Goal: Transaction & Acquisition: Obtain resource

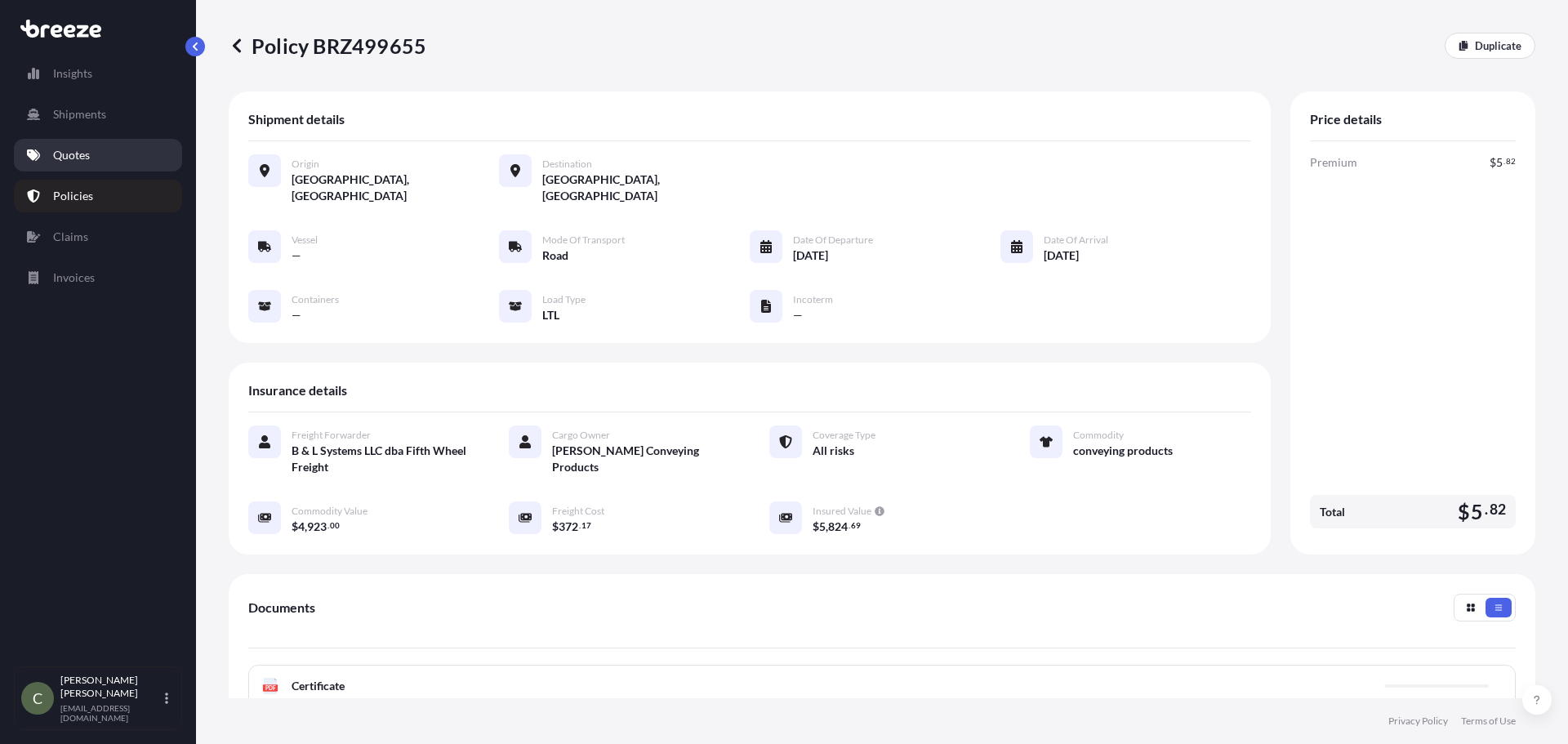
click at [74, 145] on link "Quotes" at bounding box center [98, 155] width 169 height 32
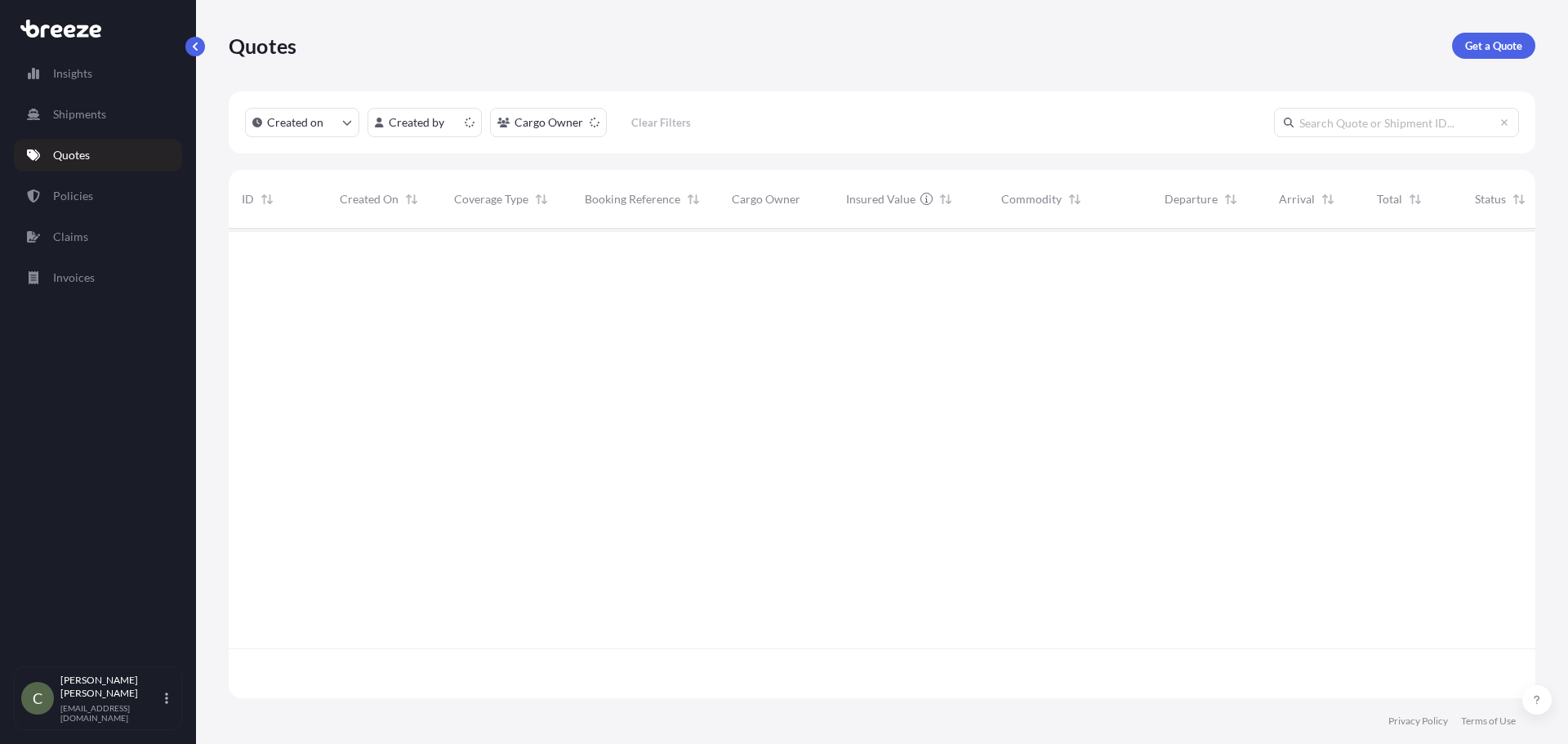
scroll to position [466, 1295]
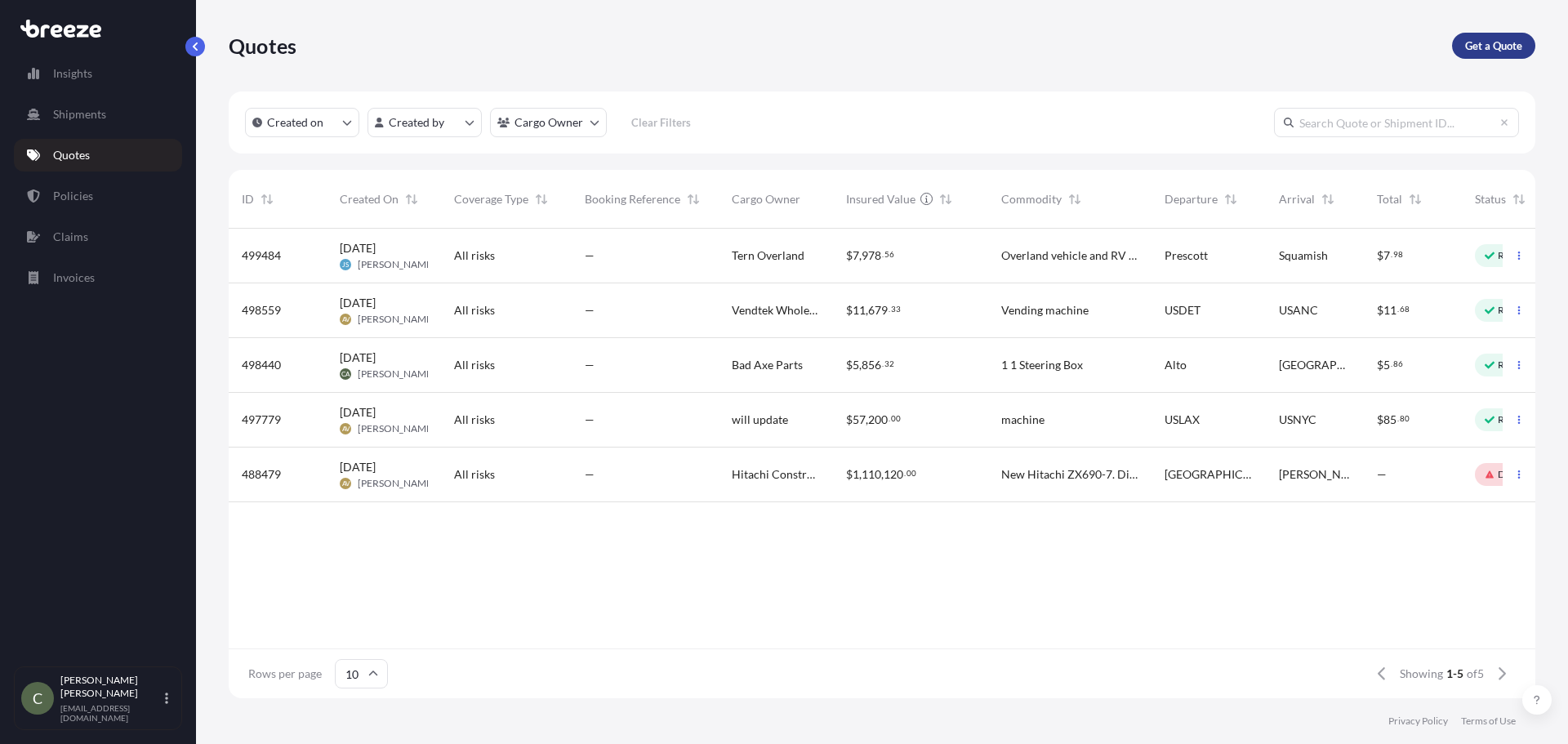
click at [1477, 48] on p "Get a Quote" at bounding box center [1493, 45] width 57 height 16
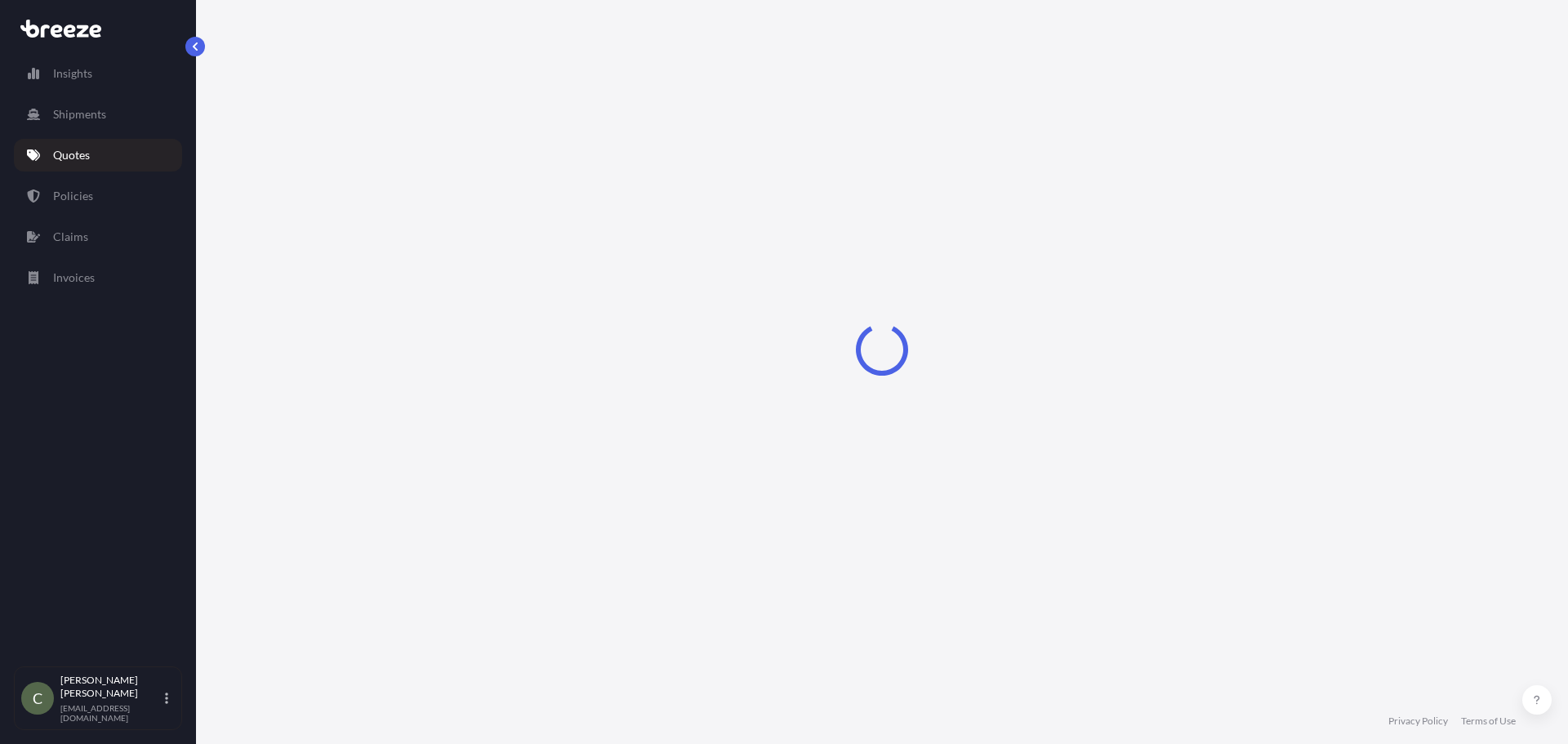
select select "Sea"
select select "1"
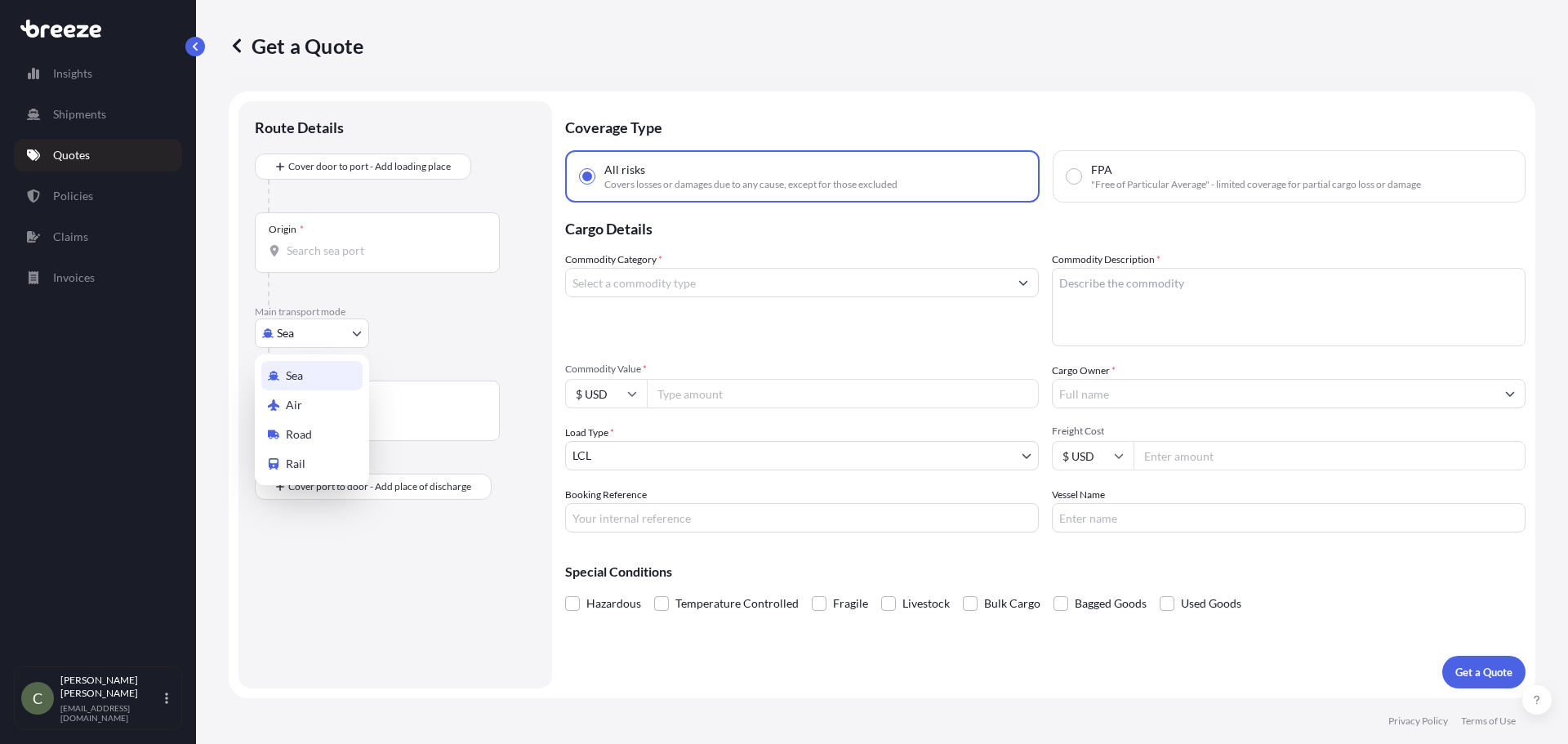
click at [352, 334] on body "Insights Shipments Quotes Policies Claims Invoices C [PERSON_NAME] [EMAIL_ADDRE…" at bounding box center [784, 372] width 1568 height 744
click at [289, 432] on span "Road" at bounding box center [299, 434] width 26 height 16
select select "Road"
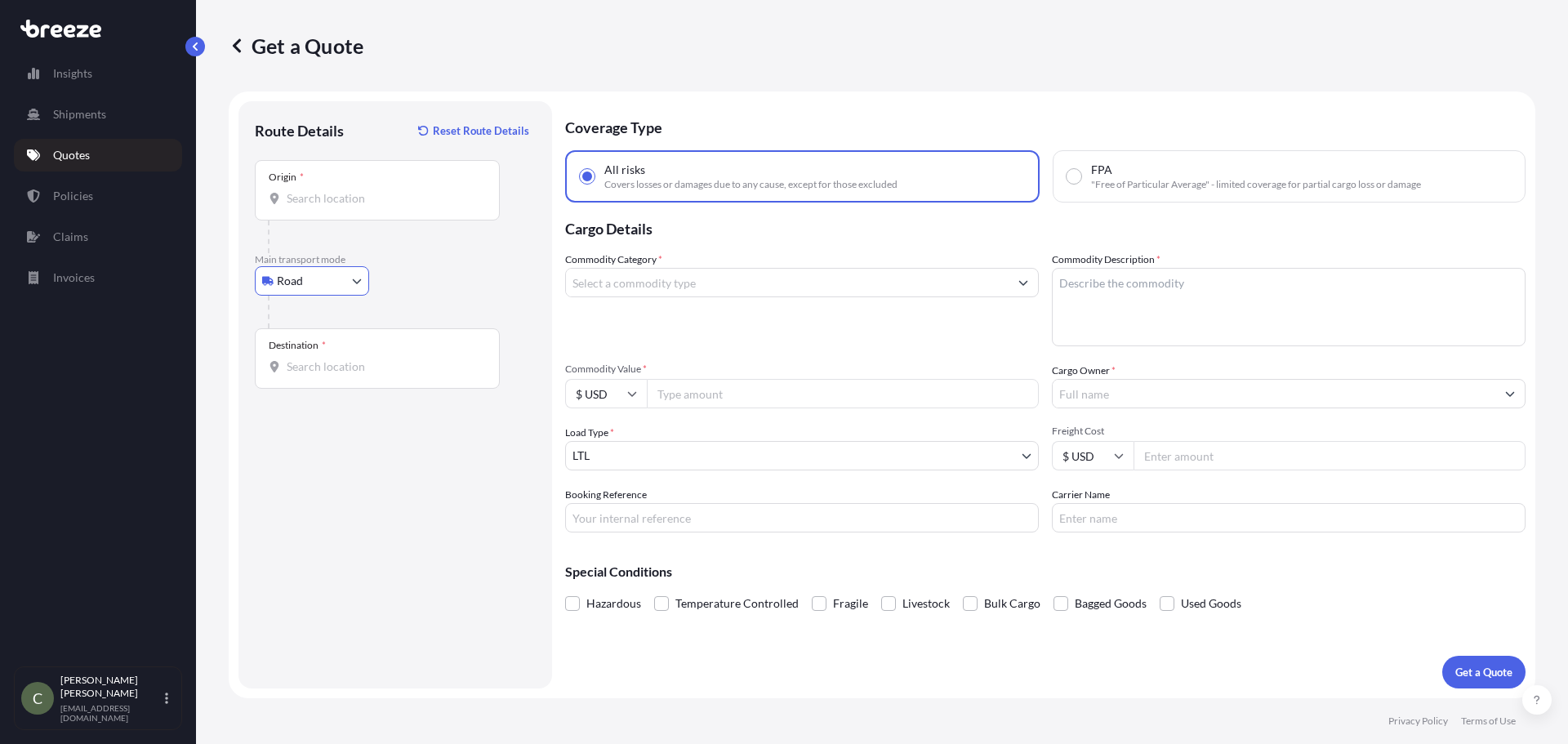
click at [352, 212] on div "Origin *" at bounding box center [377, 190] width 245 height 60
click at [352, 207] on input "Origin *" at bounding box center [383, 198] width 192 height 16
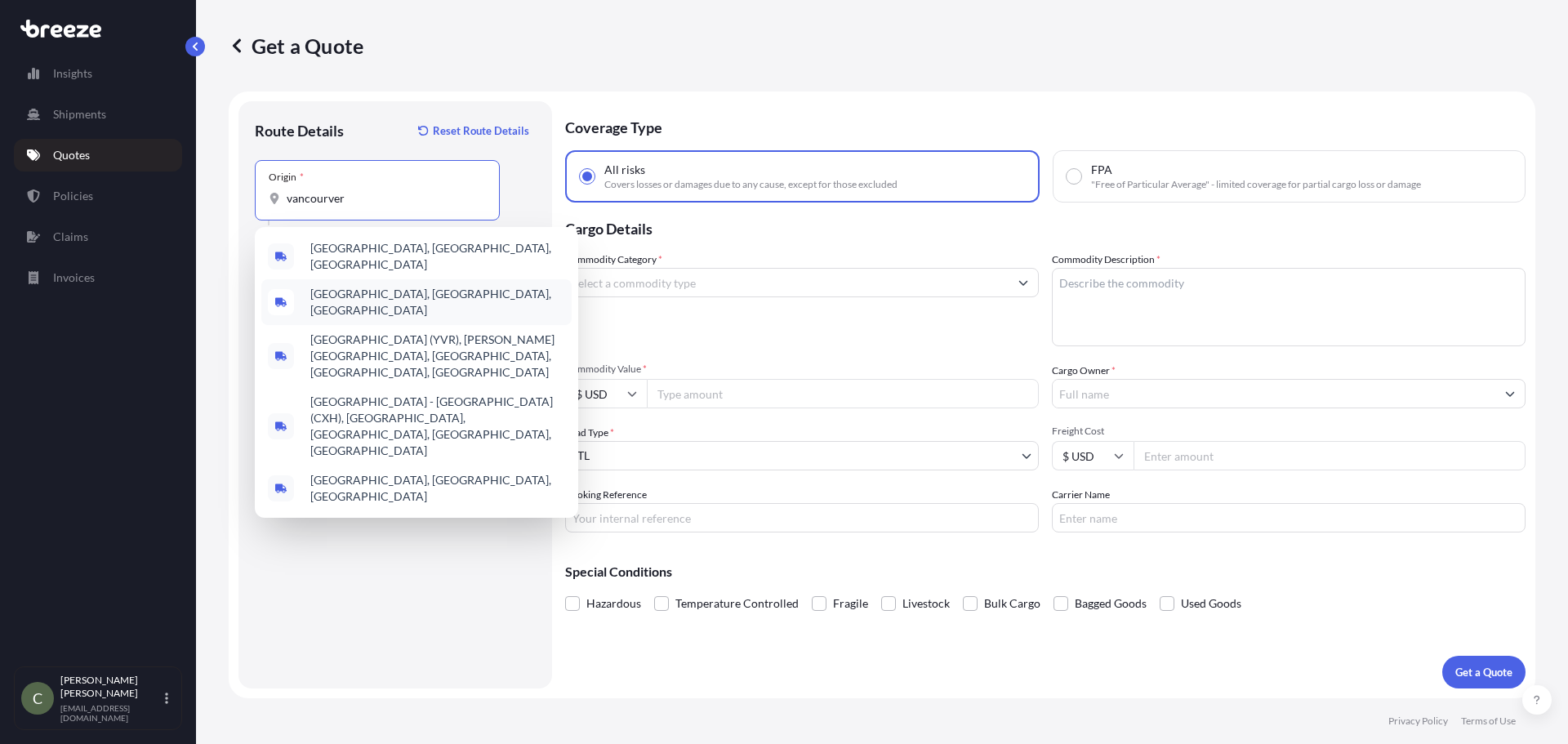
click at [337, 282] on div "[GEOGRAPHIC_DATA], [GEOGRAPHIC_DATA], [GEOGRAPHIC_DATA]" at bounding box center [416, 302] width 311 height 46
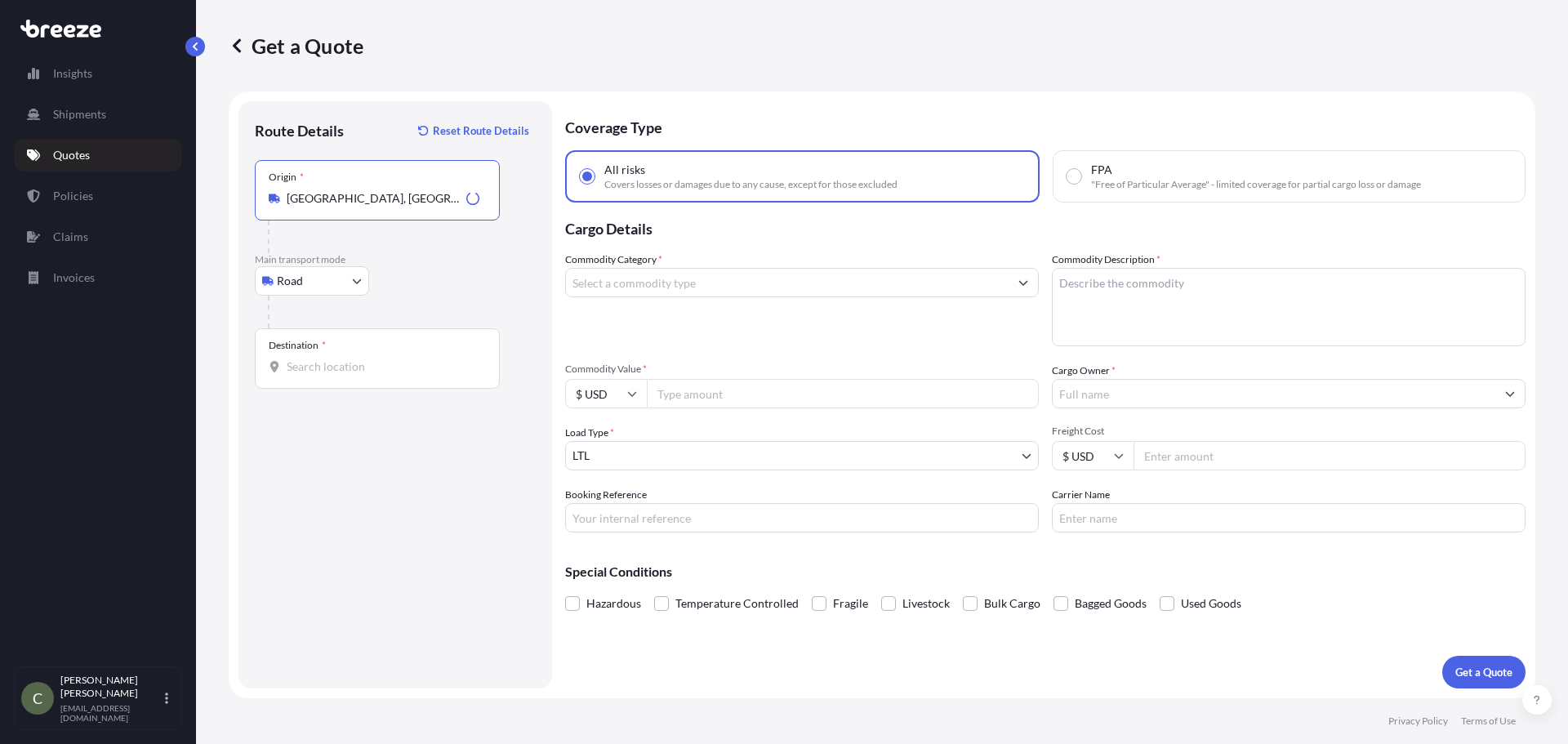
type input "[GEOGRAPHIC_DATA], [GEOGRAPHIC_DATA], [GEOGRAPHIC_DATA]"
click at [318, 369] on input "Destination *" at bounding box center [383, 366] width 192 height 16
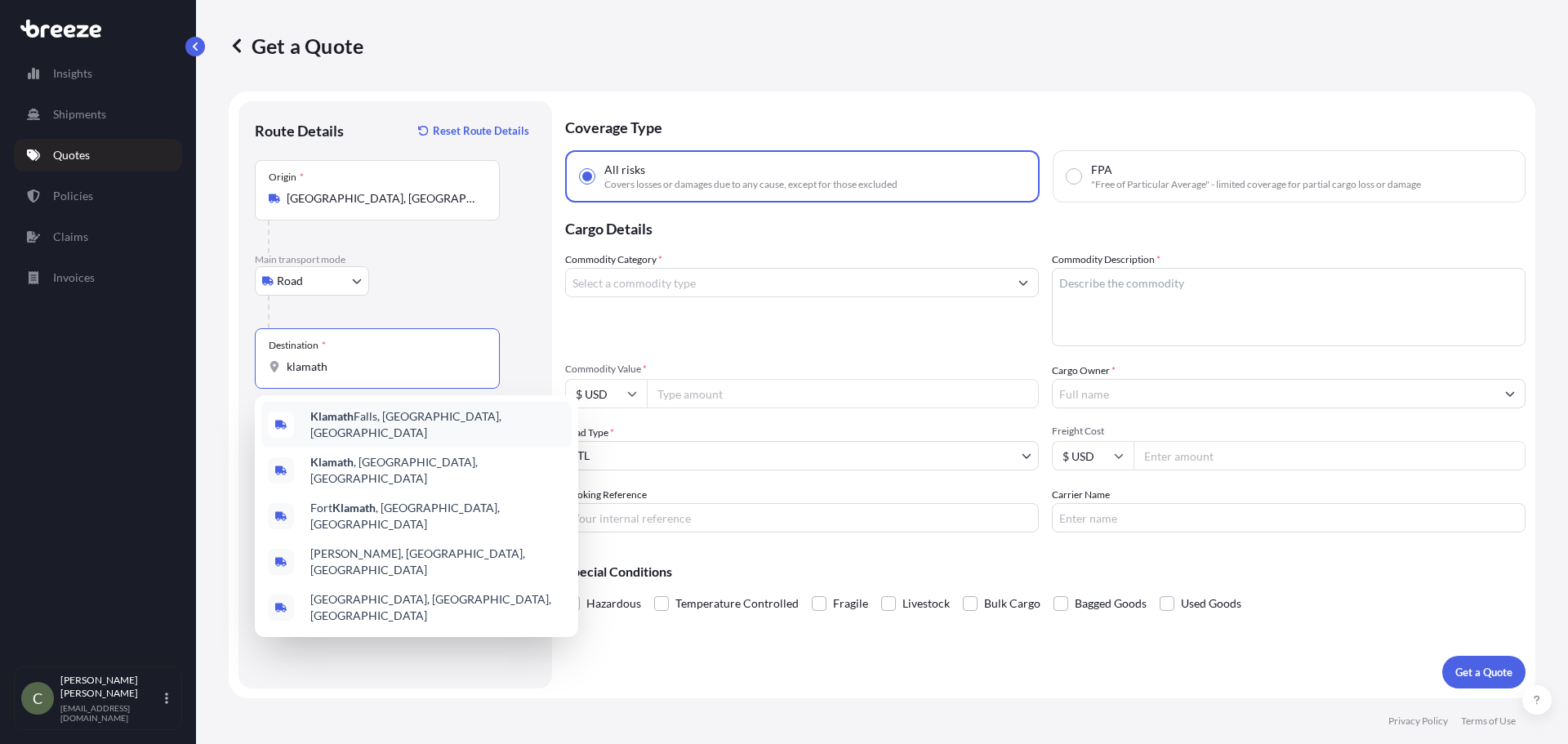
click at [300, 412] on div "[GEOGRAPHIC_DATA], [GEOGRAPHIC_DATA], [GEOGRAPHIC_DATA]" at bounding box center [416, 425] width 311 height 46
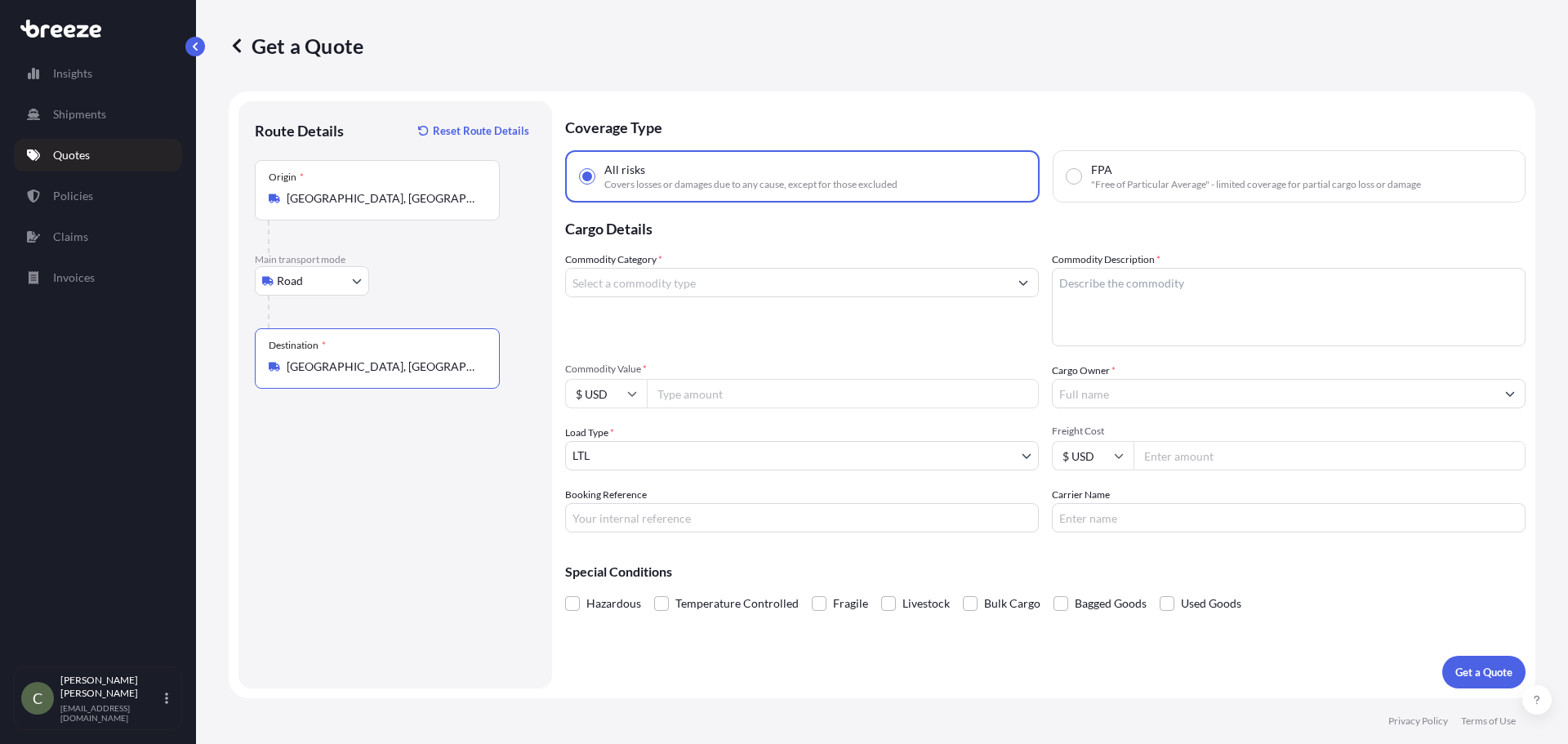
type input "[GEOGRAPHIC_DATA], [GEOGRAPHIC_DATA], [GEOGRAPHIC_DATA]"
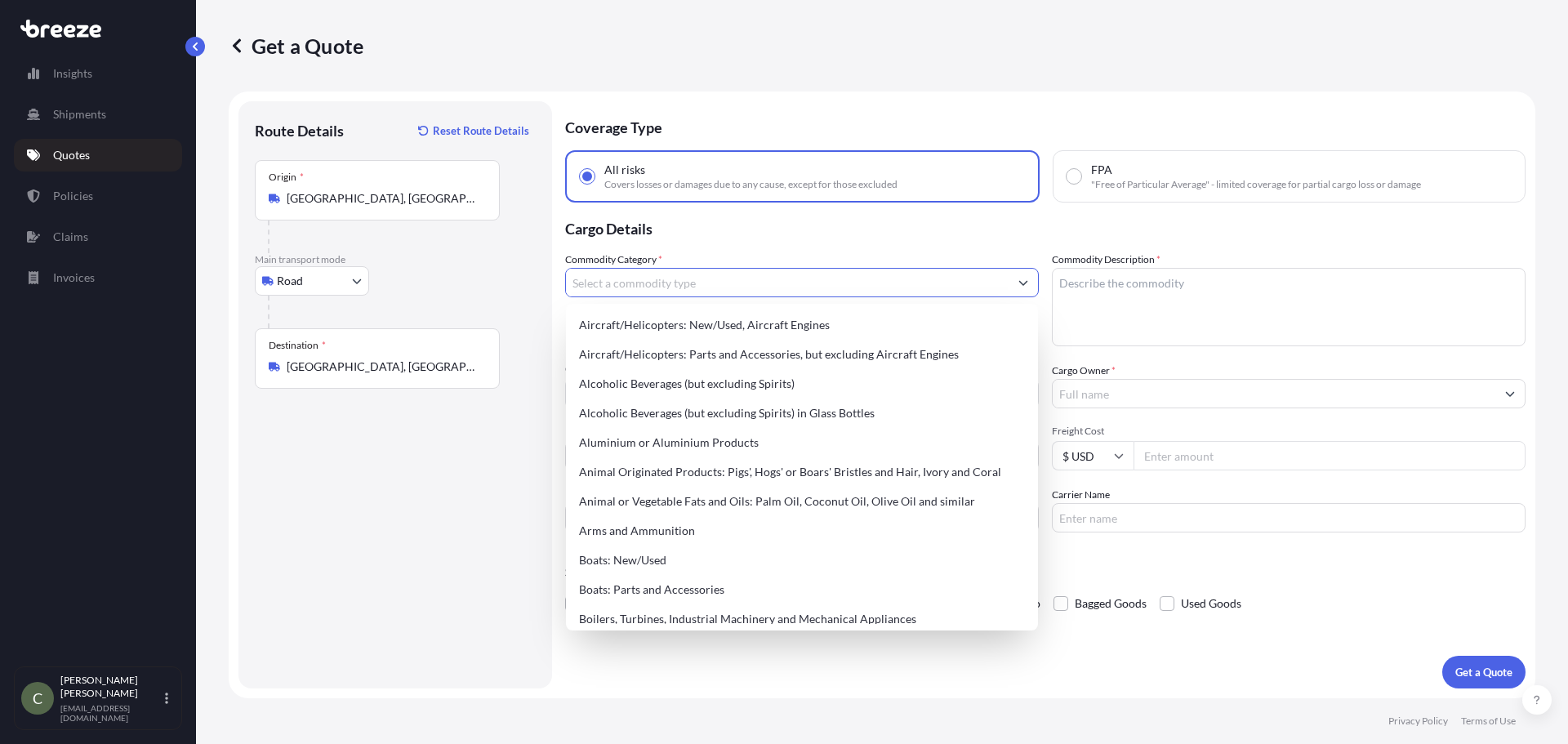
click at [673, 288] on input "Commodity Category *" at bounding box center [787, 283] width 443 height 30
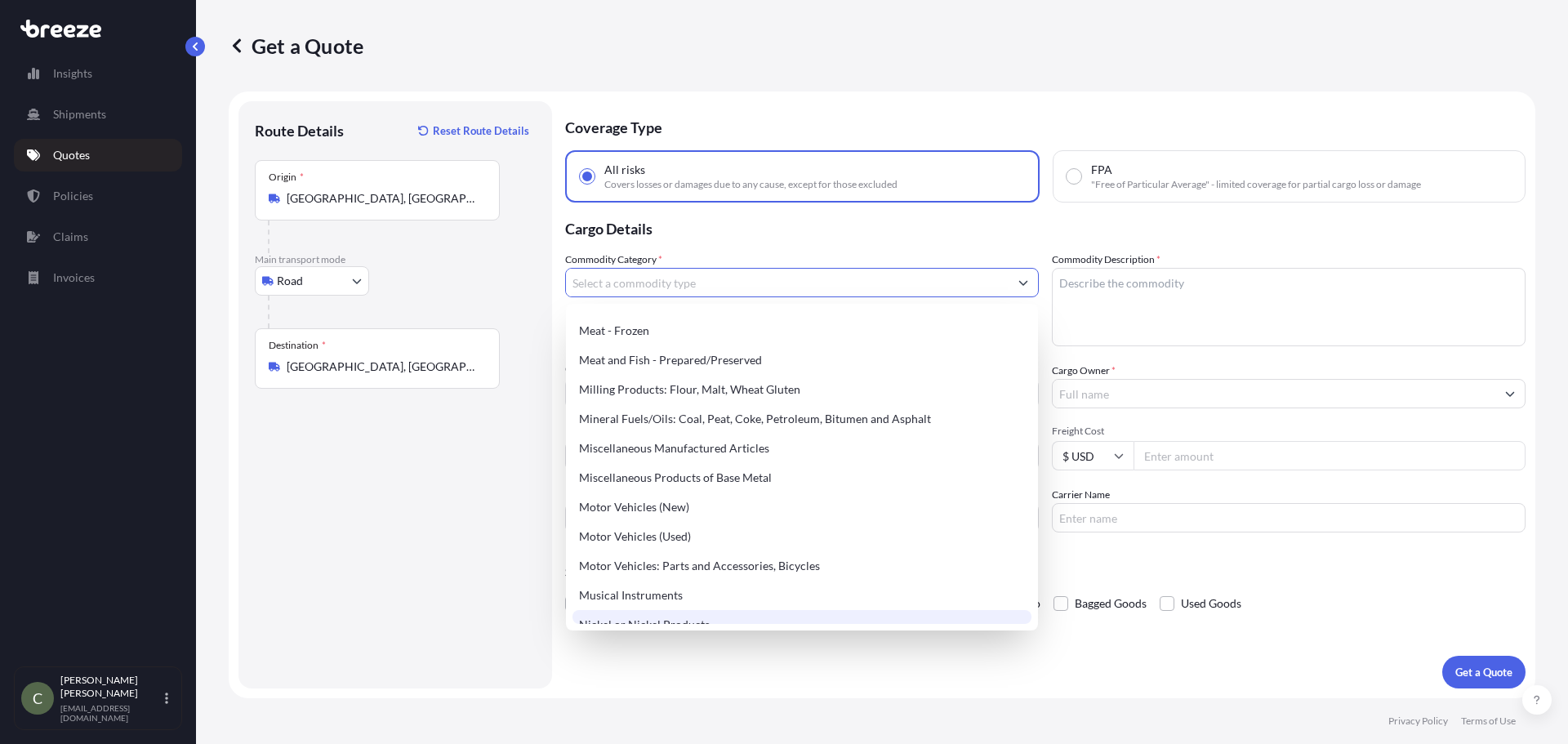
scroll to position [2205, 0]
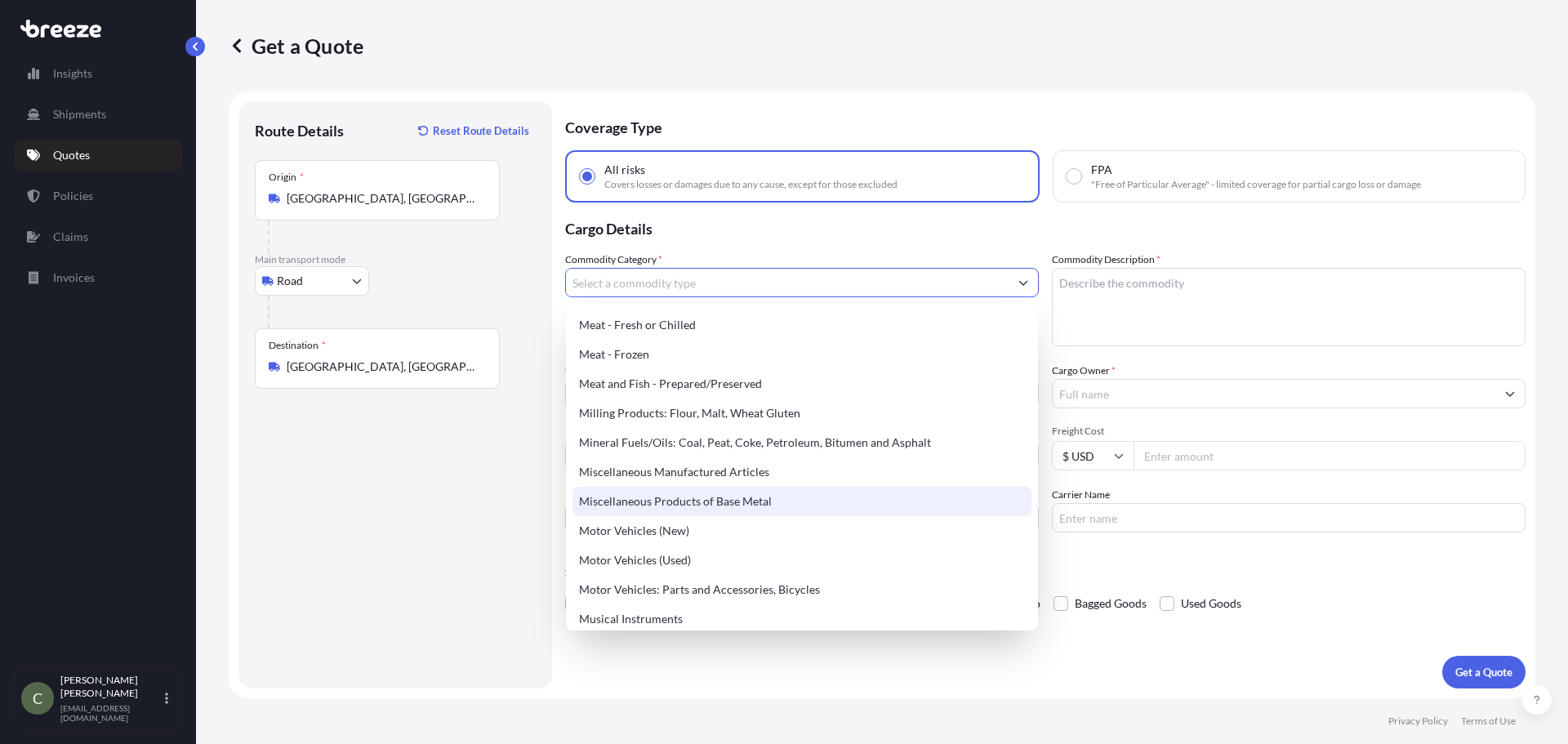
click at [753, 493] on div "Miscellaneous Products of Base Metal" at bounding box center [802, 501] width 459 height 30
type input "Miscellaneous Products of Base Metal"
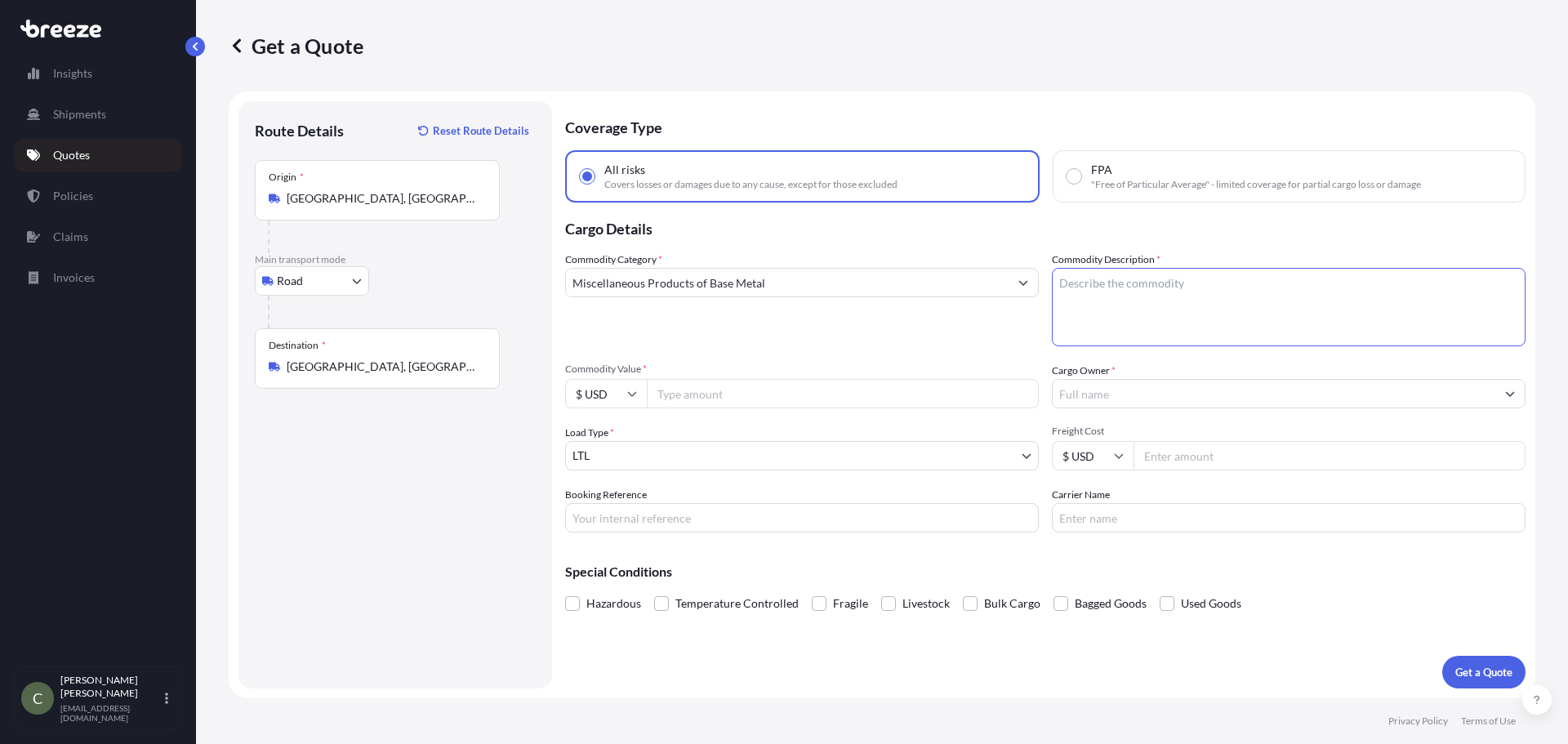
click at [1087, 296] on textarea "Commodity Description *" at bounding box center [1289, 307] width 473 height 78
type textarea "Deck Saw"
click at [929, 386] on input "Commodity Value *" at bounding box center [843, 393] width 392 height 30
type input "8000"
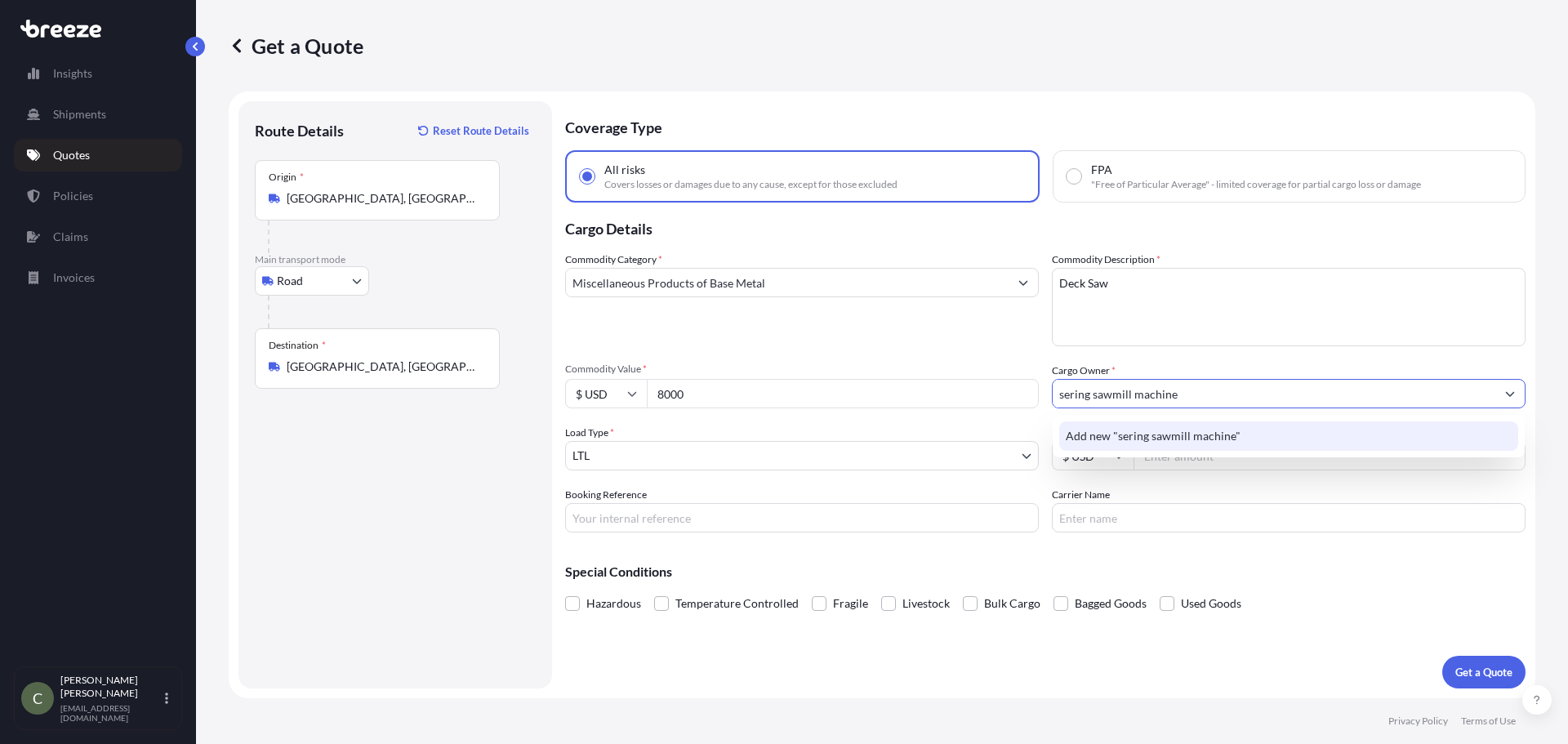
click at [1135, 432] on span "Add new "sering sawmill machine"" at bounding box center [1153, 436] width 175 height 16
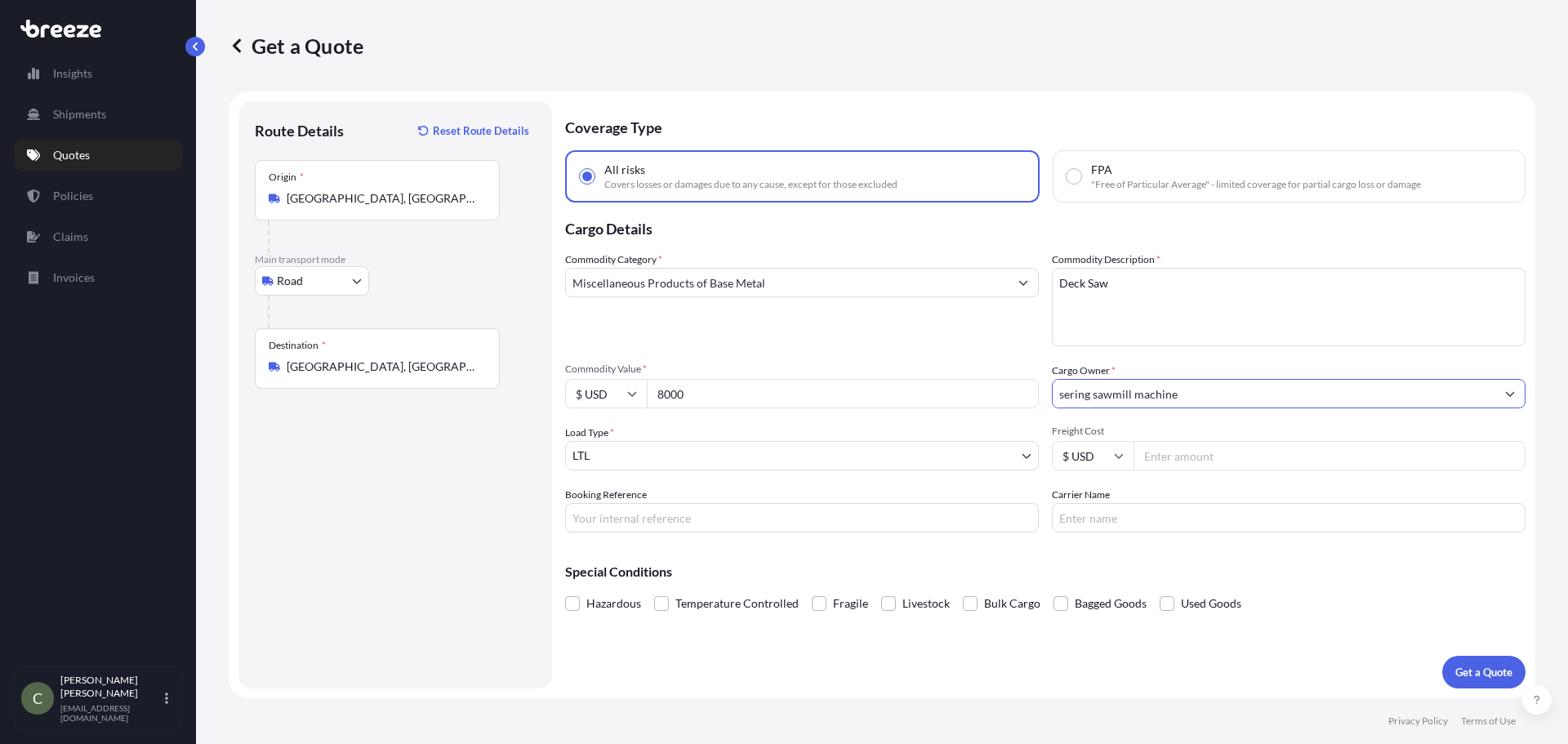
type input "sering sawmill machine"
click at [1161, 452] on input "Freight Cost" at bounding box center [1330, 455] width 392 height 30
type input "161.75"
click at [1479, 680] on button "Get a Quote" at bounding box center [1484, 672] width 83 height 32
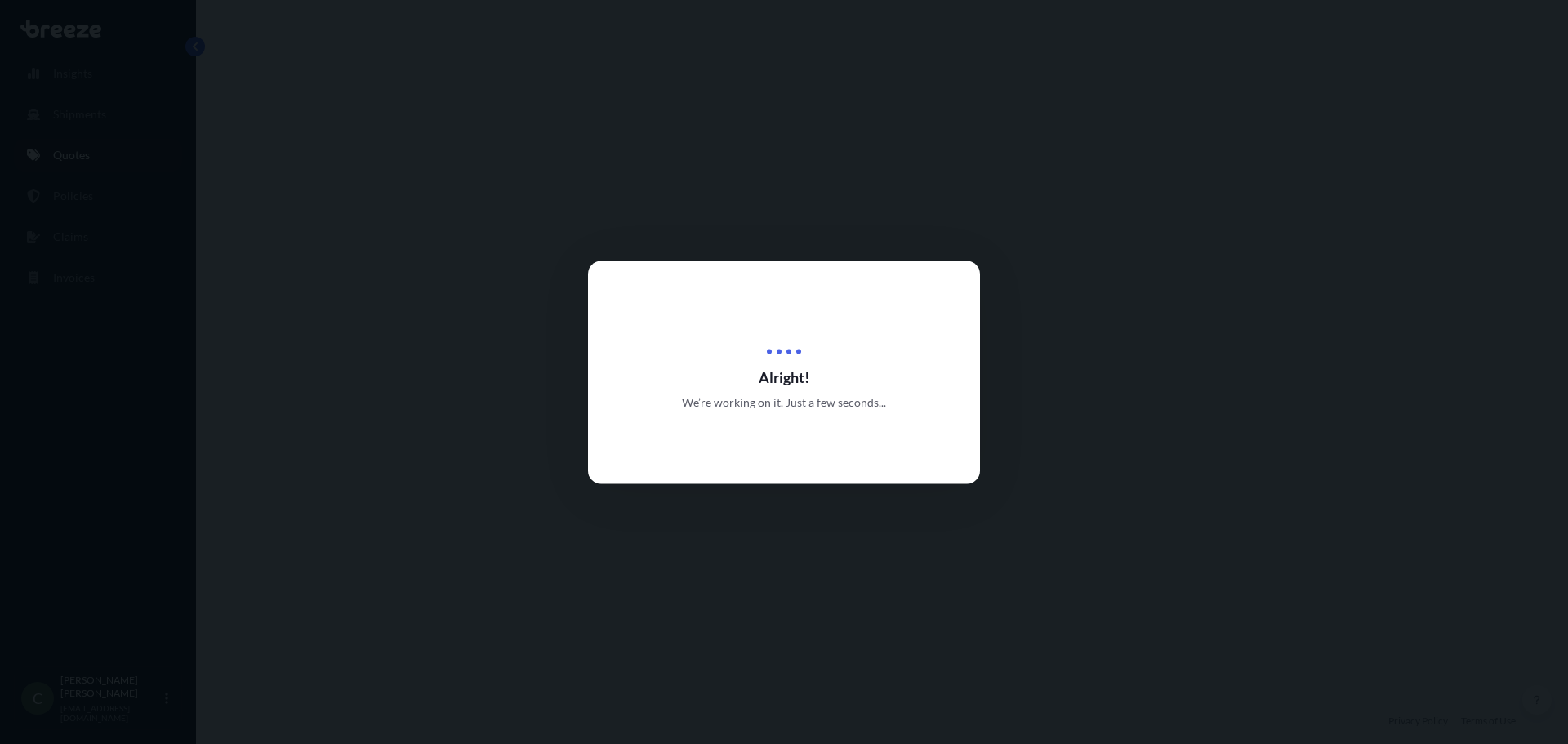
select select "Road"
select select "1"
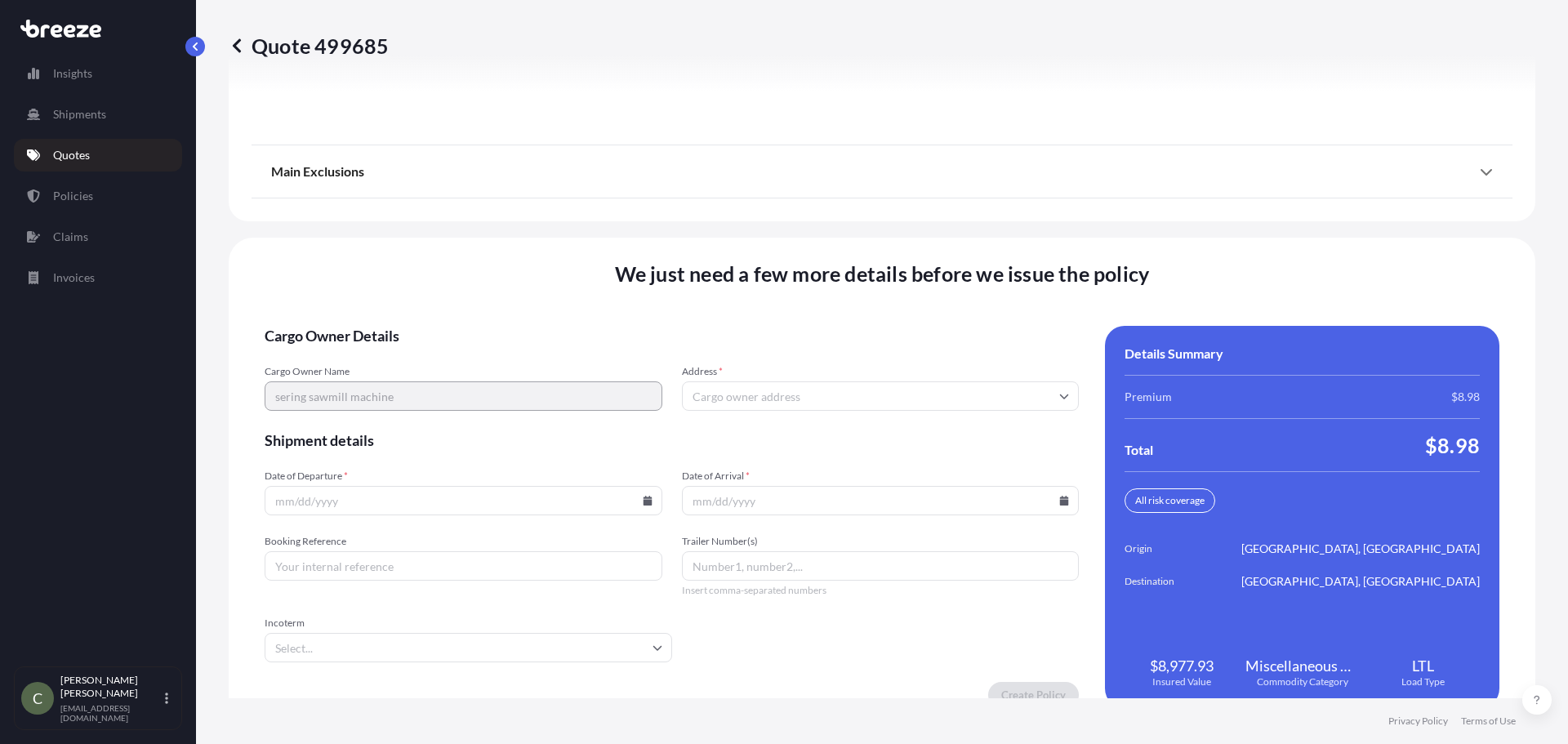
scroll to position [2108, 0]
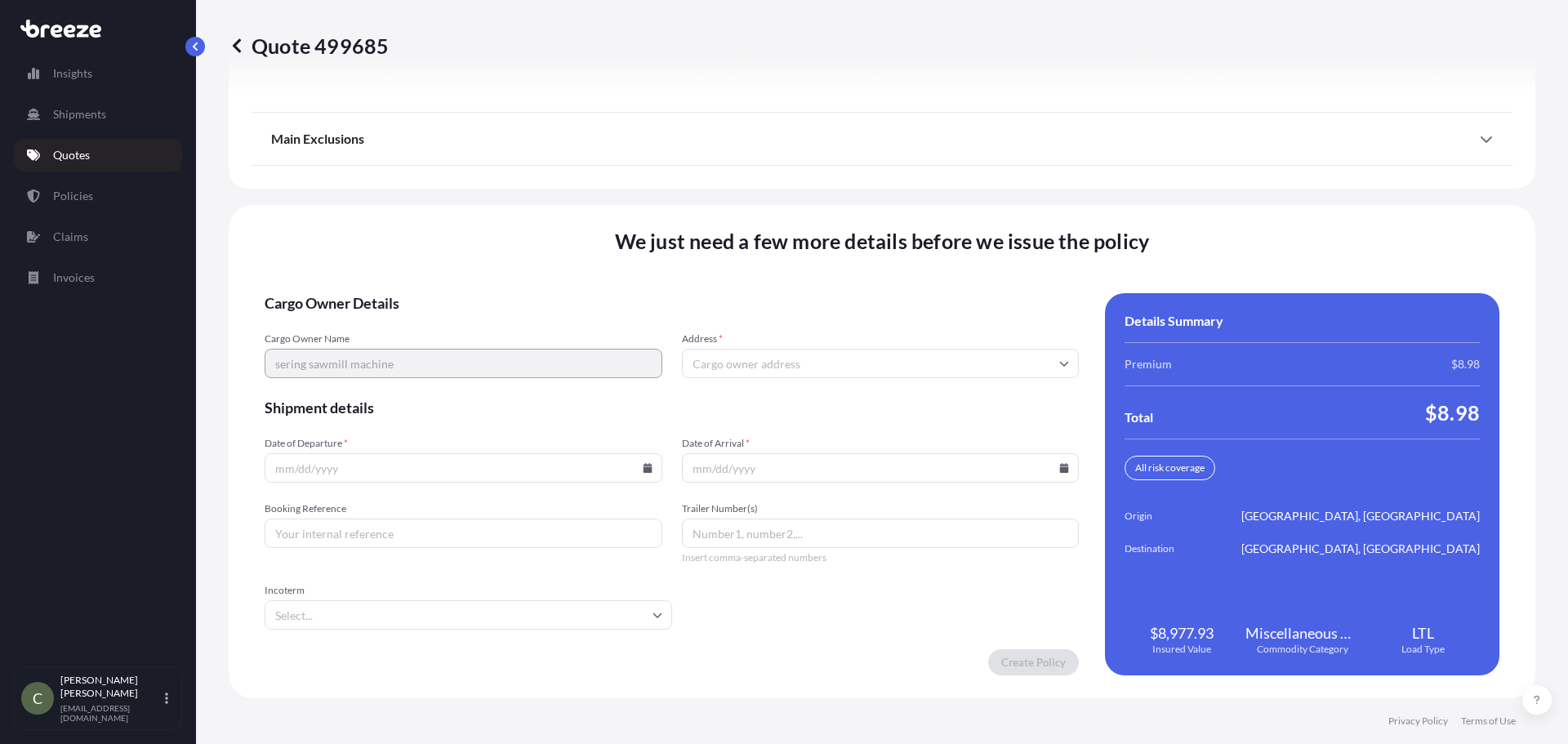
click at [700, 363] on input "Address *" at bounding box center [880, 363] width 398 height 30
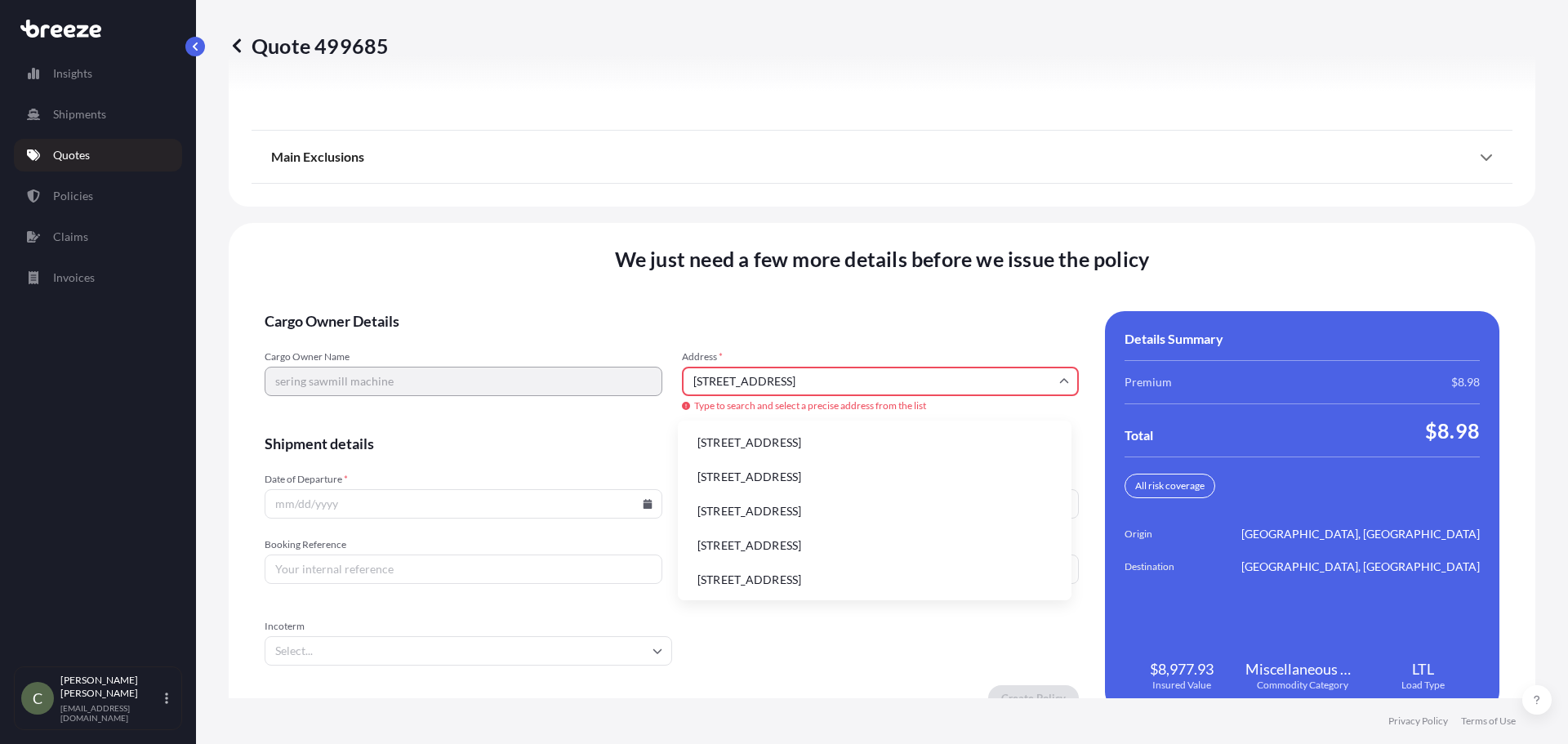
click at [750, 445] on li "[STREET_ADDRESS]" at bounding box center [874, 443] width 381 height 31
type input "[STREET_ADDRESS]"
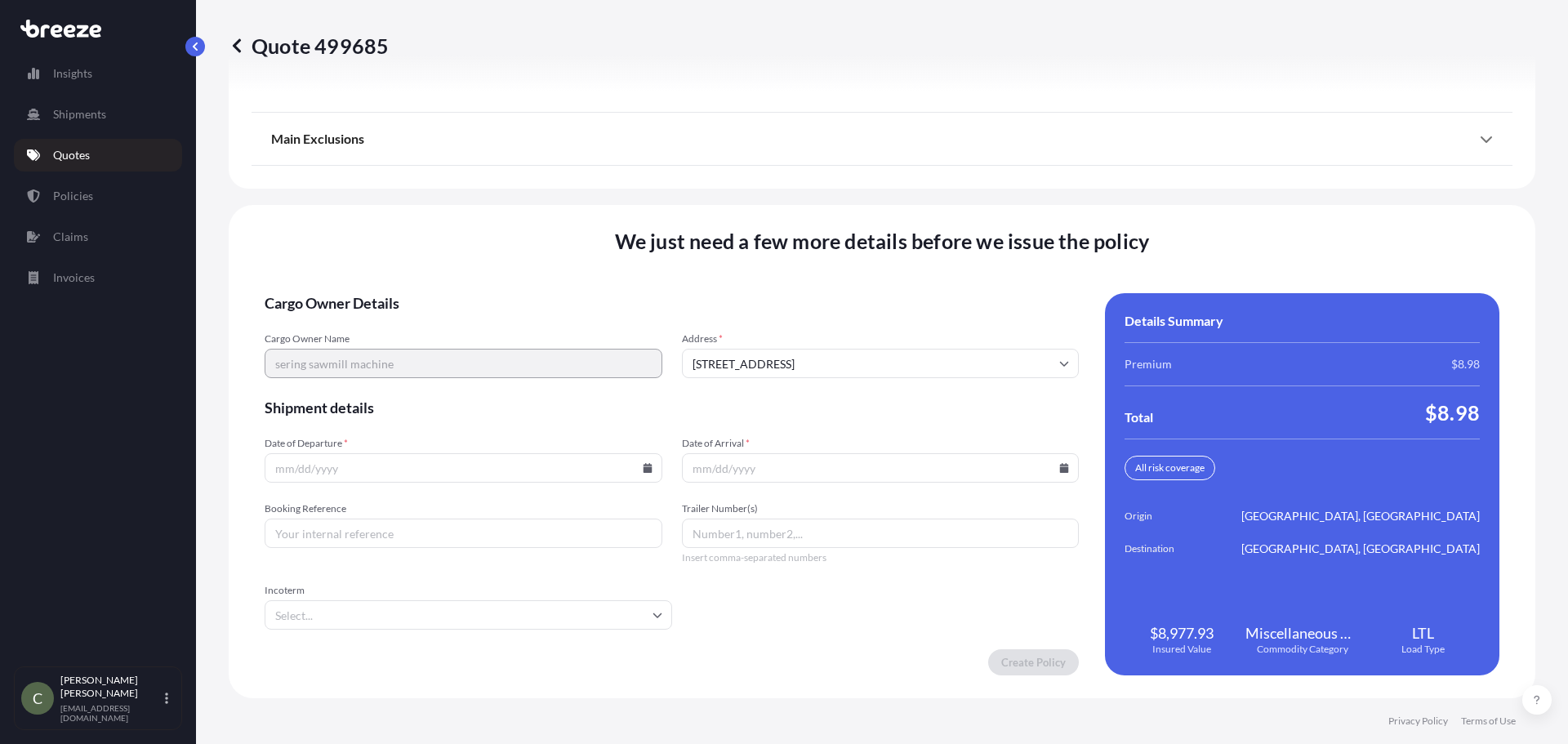
click at [644, 469] on icon at bounding box center [647, 468] width 9 height 10
click at [376, 349] on button "23" at bounding box center [385, 353] width 26 height 26
type input "[DATE]"
click at [1060, 466] on icon at bounding box center [1064, 468] width 9 height 10
click at [909, 352] on button "26" at bounding box center [913, 353] width 26 height 26
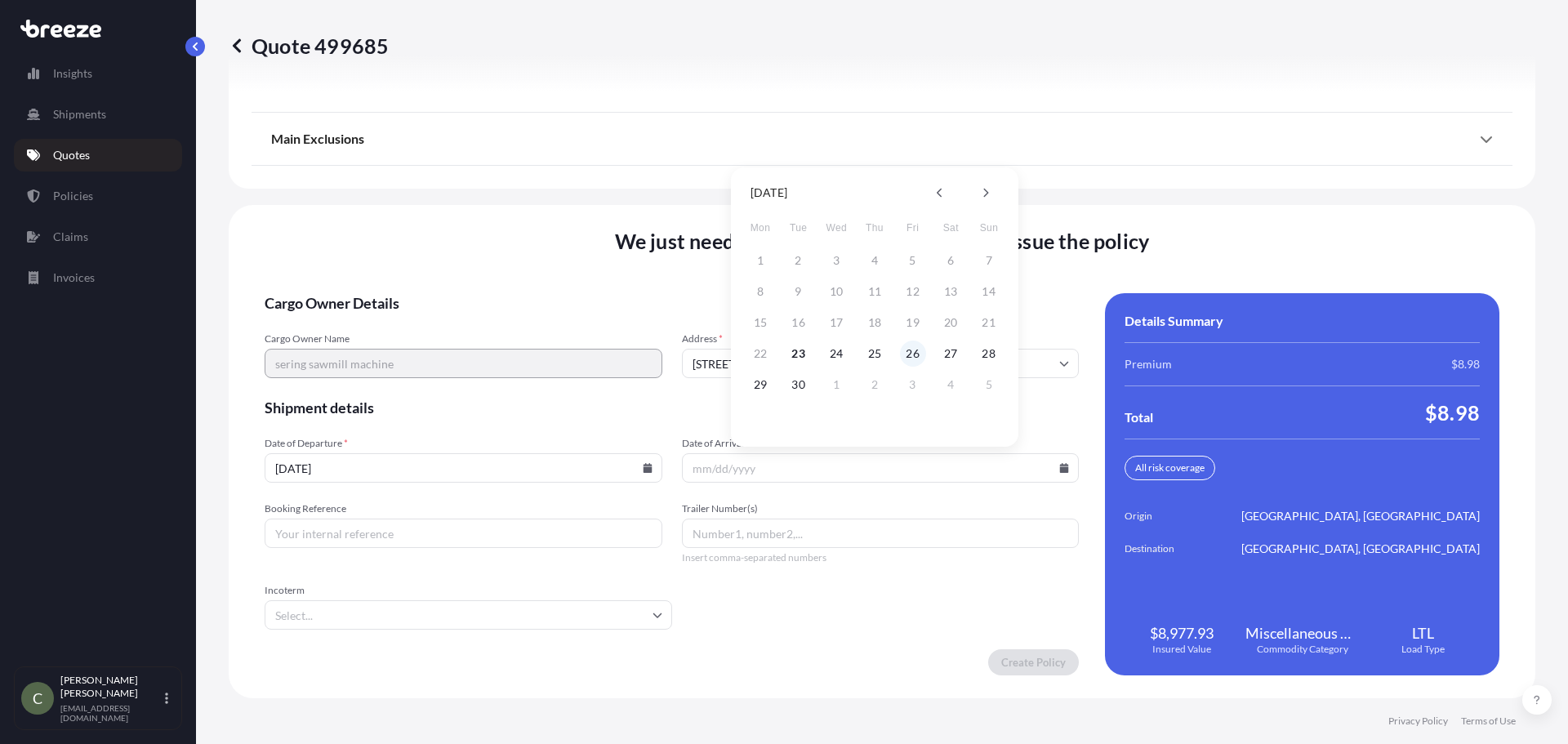
type input "[DATE]"
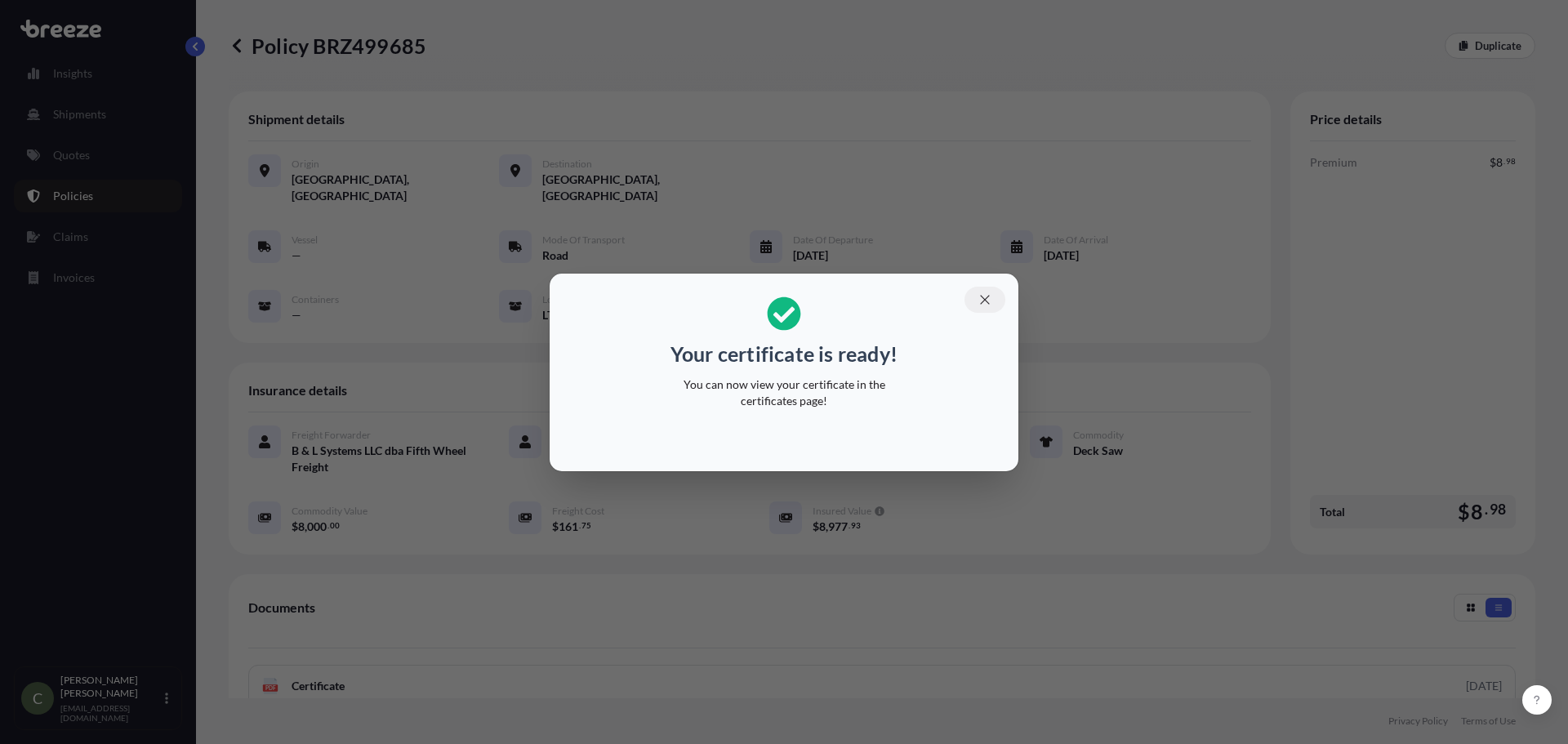
click at [989, 300] on icon "button" at bounding box center [984, 299] width 14 height 14
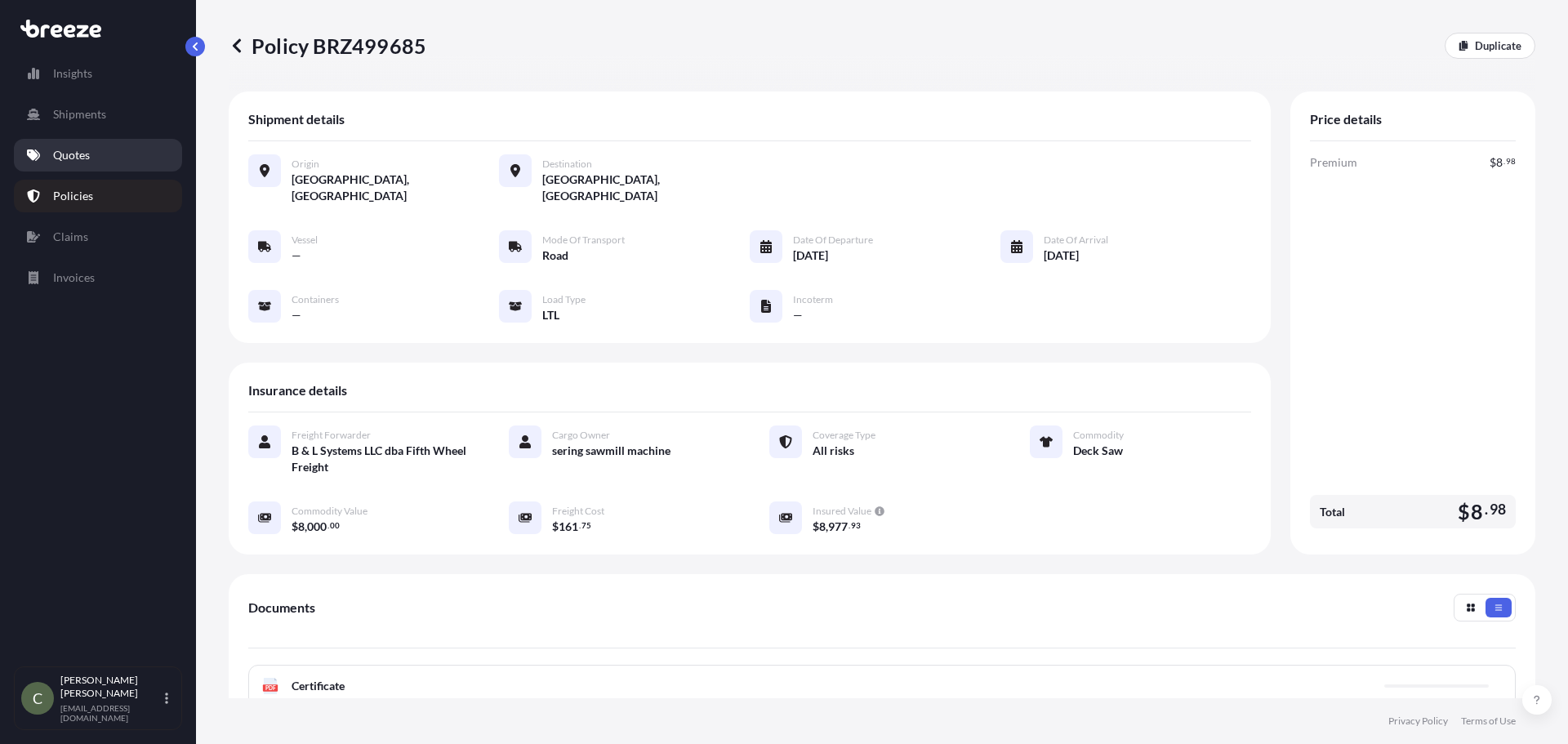
click at [74, 142] on link "Quotes" at bounding box center [98, 155] width 169 height 32
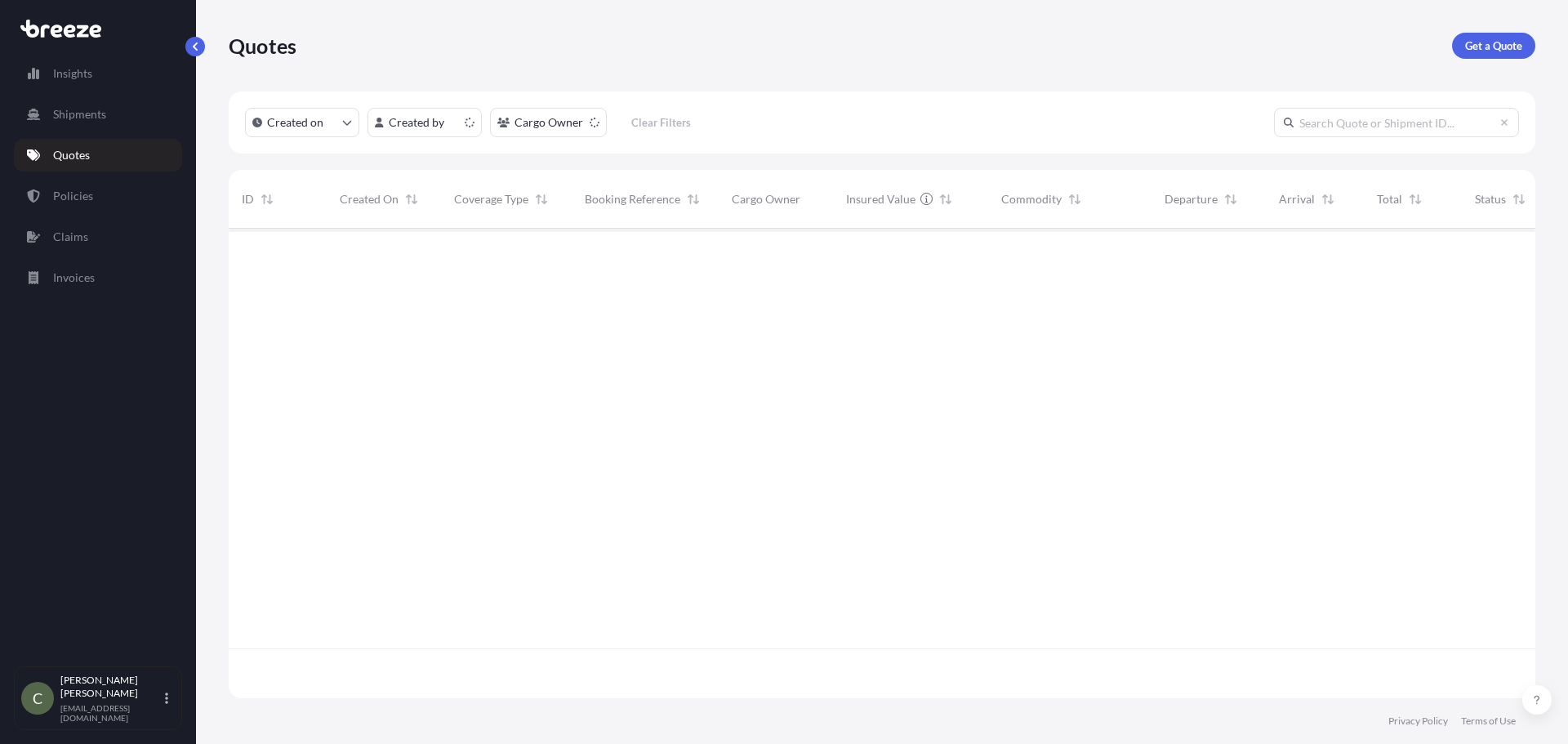
scroll to position [466, 1295]
click at [1477, 45] on p "Get a Quote" at bounding box center [1493, 45] width 57 height 16
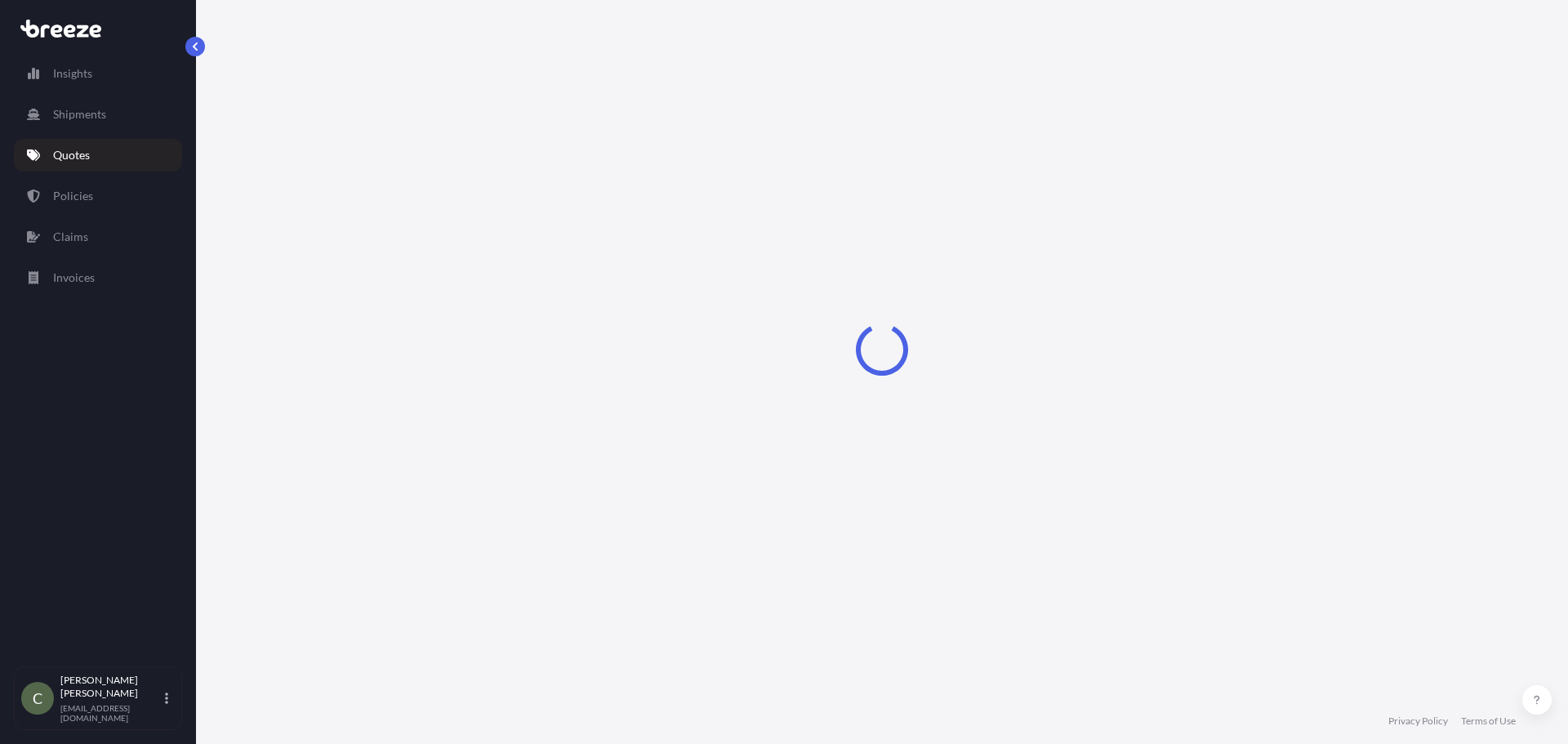
select select "Sea"
select select "1"
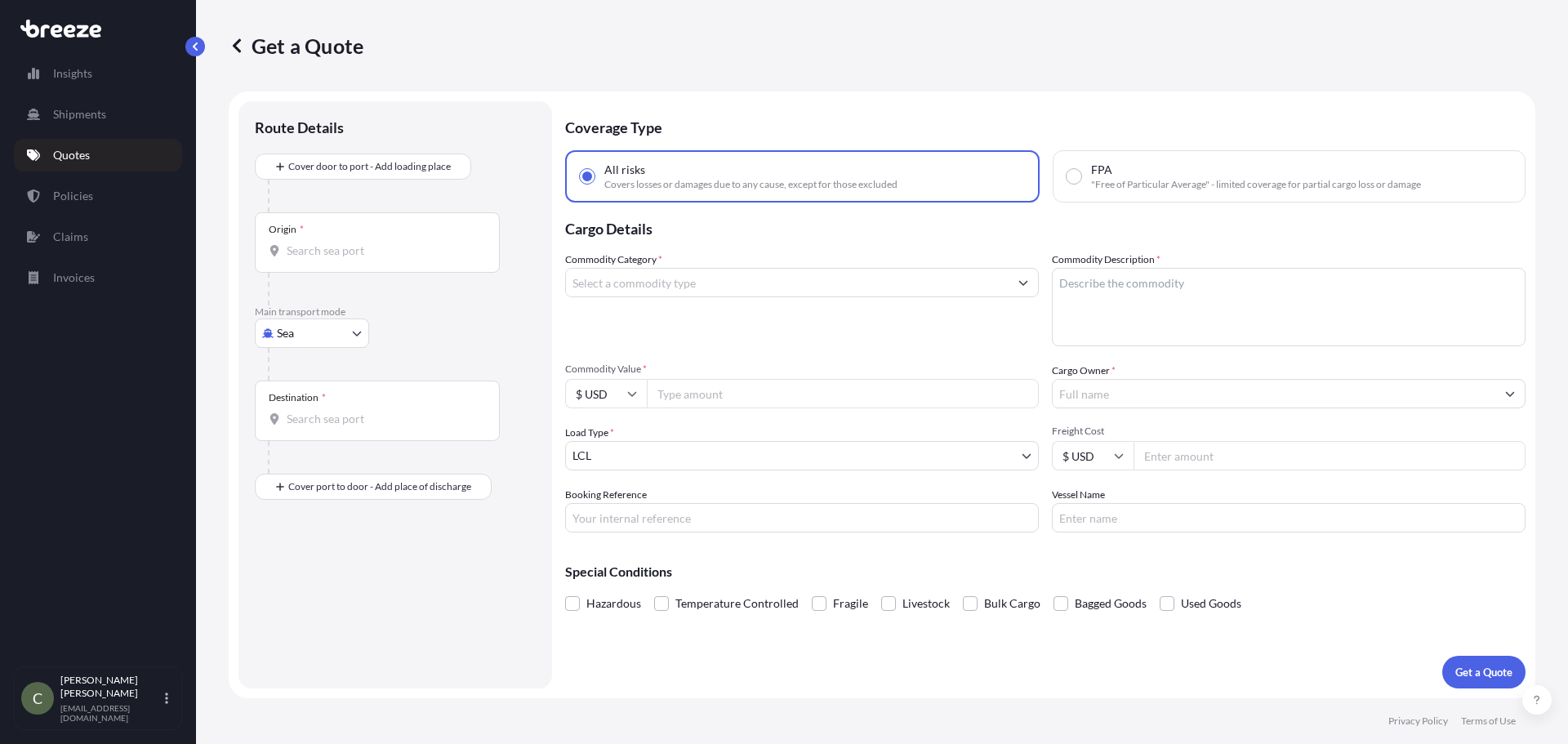
click at [347, 332] on body "Insights Shipments Quotes Policies Claims Invoices C [PERSON_NAME] [EMAIL_ADDRE…" at bounding box center [784, 372] width 1568 height 744
click at [306, 425] on div "Road" at bounding box center [312, 434] width 101 height 30
select select "Road"
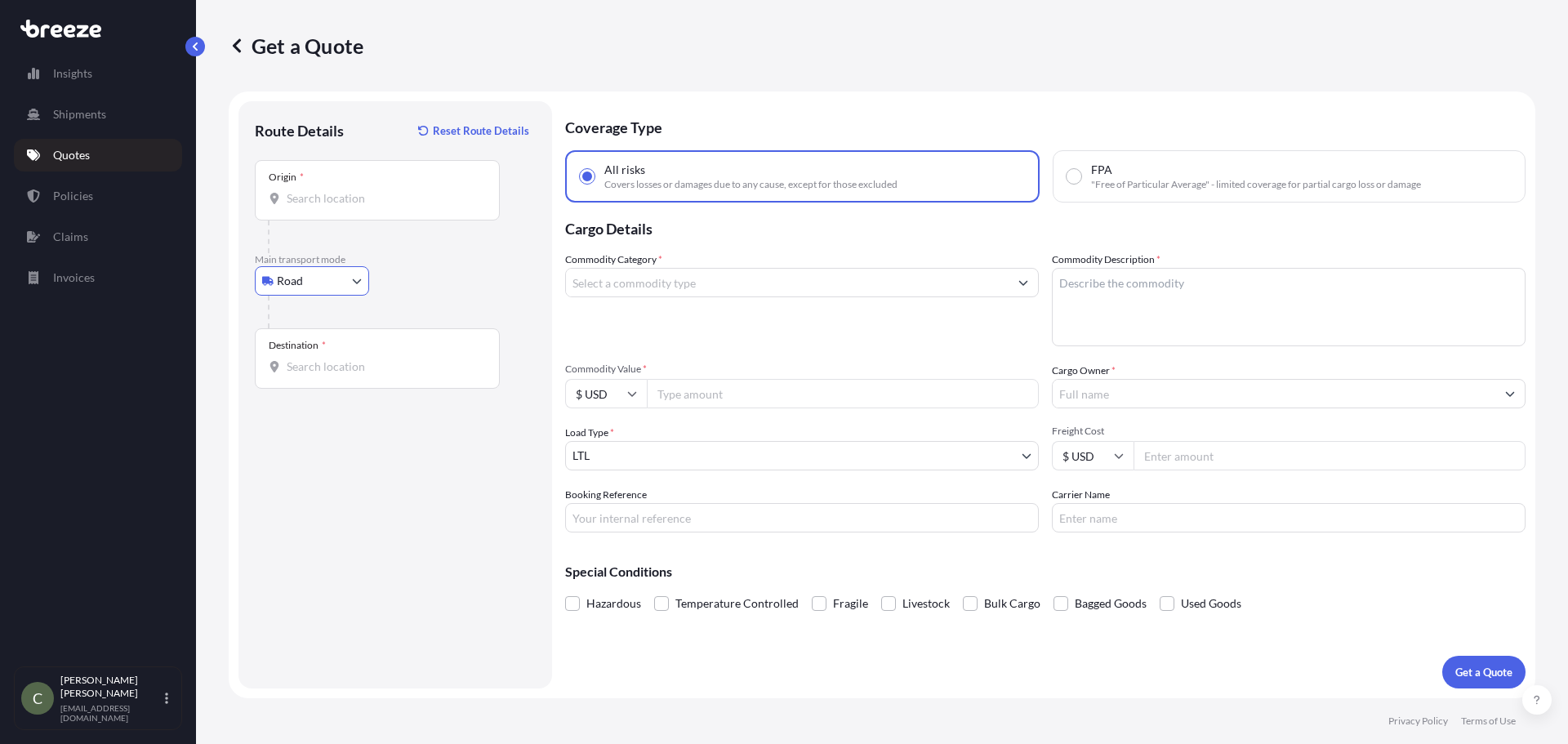
click at [326, 211] on div "Origin *" at bounding box center [377, 190] width 245 height 60
click at [326, 207] on input "Origin *" at bounding box center [383, 198] width 192 height 16
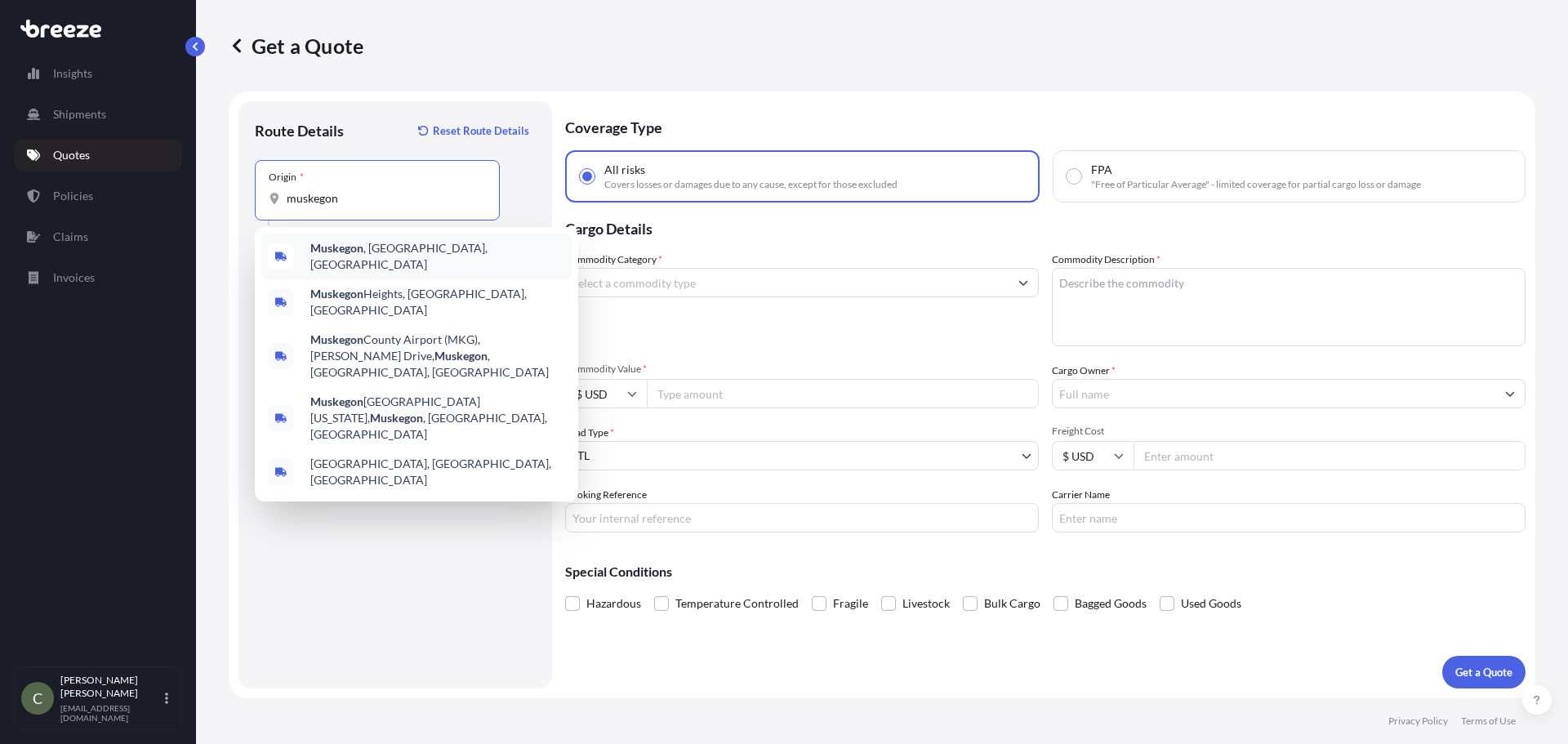
click at [346, 255] on b "Muskegon" at bounding box center [337, 248] width 53 height 14
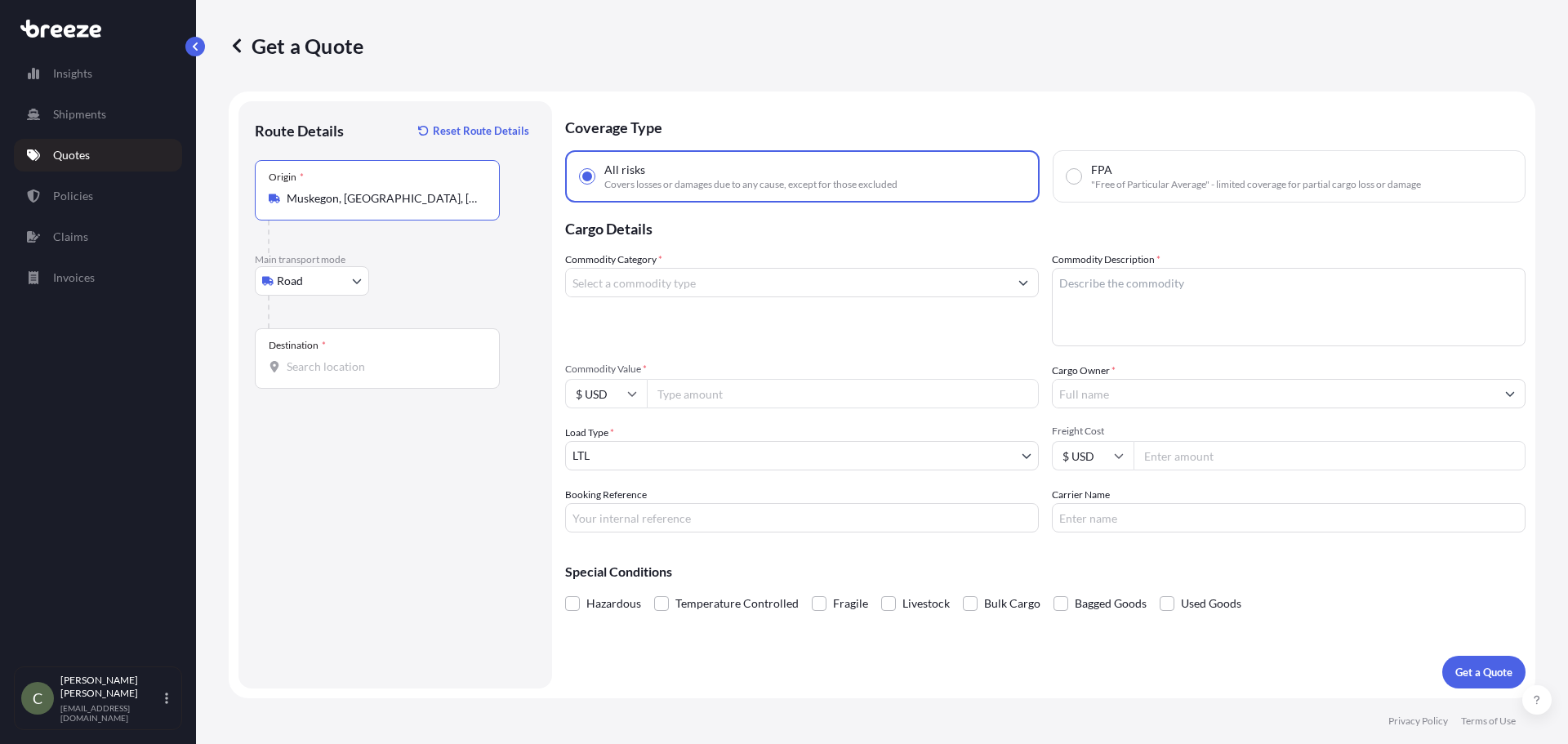
type input "Muskegon, [GEOGRAPHIC_DATA], [GEOGRAPHIC_DATA]"
click at [331, 368] on input "Destination *" at bounding box center [383, 366] width 192 height 16
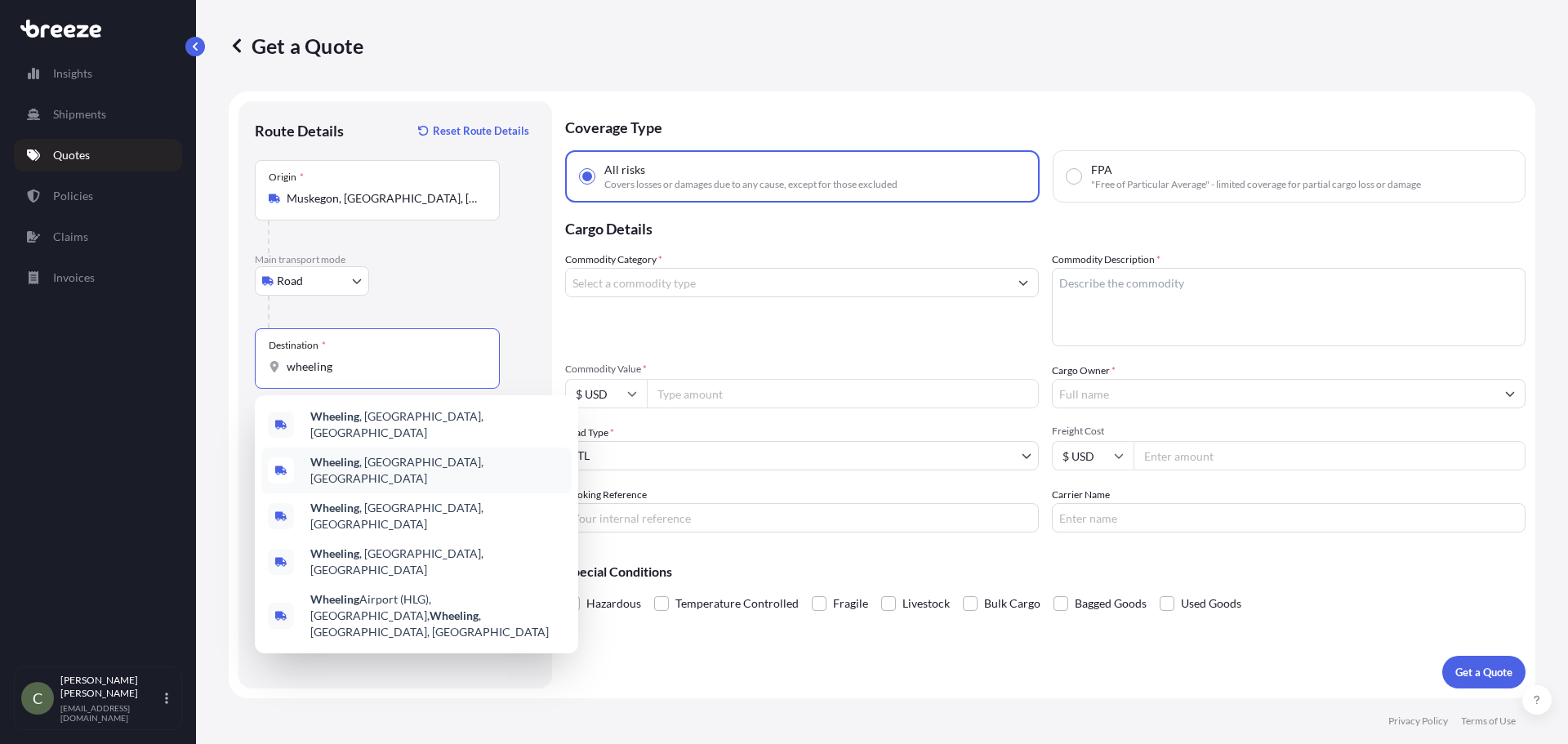
click at [328, 455] on b "Wheeling" at bounding box center [335, 461] width 49 height 14
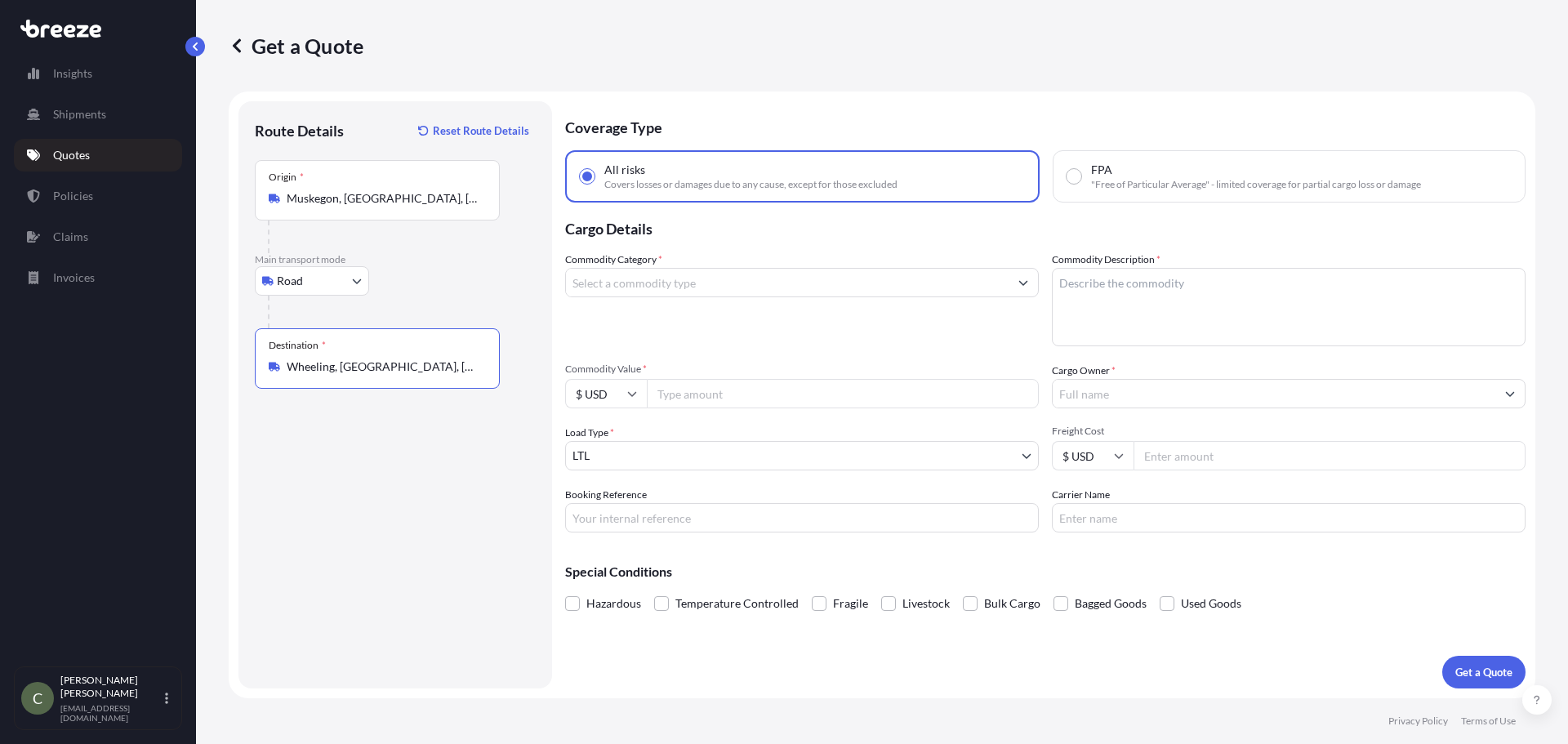
type input "Wheeling, [GEOGRAPHIC_DATA], [GEOGRAPHIC_DATA]"
click at [724, 290] on input "Commodity Category *" at bounding box center [787, 283] width 443 height 30
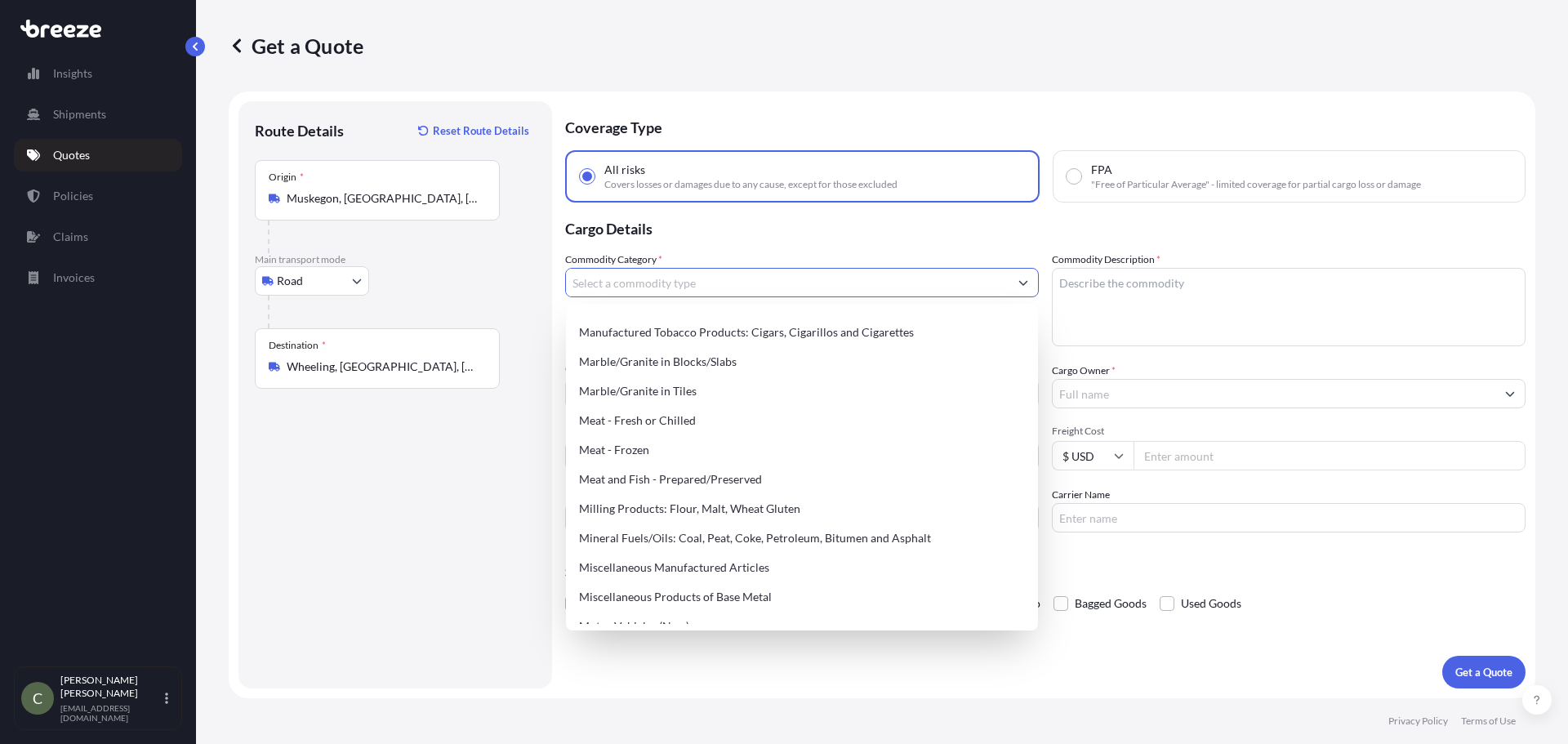
scroll to position [2134, 0]
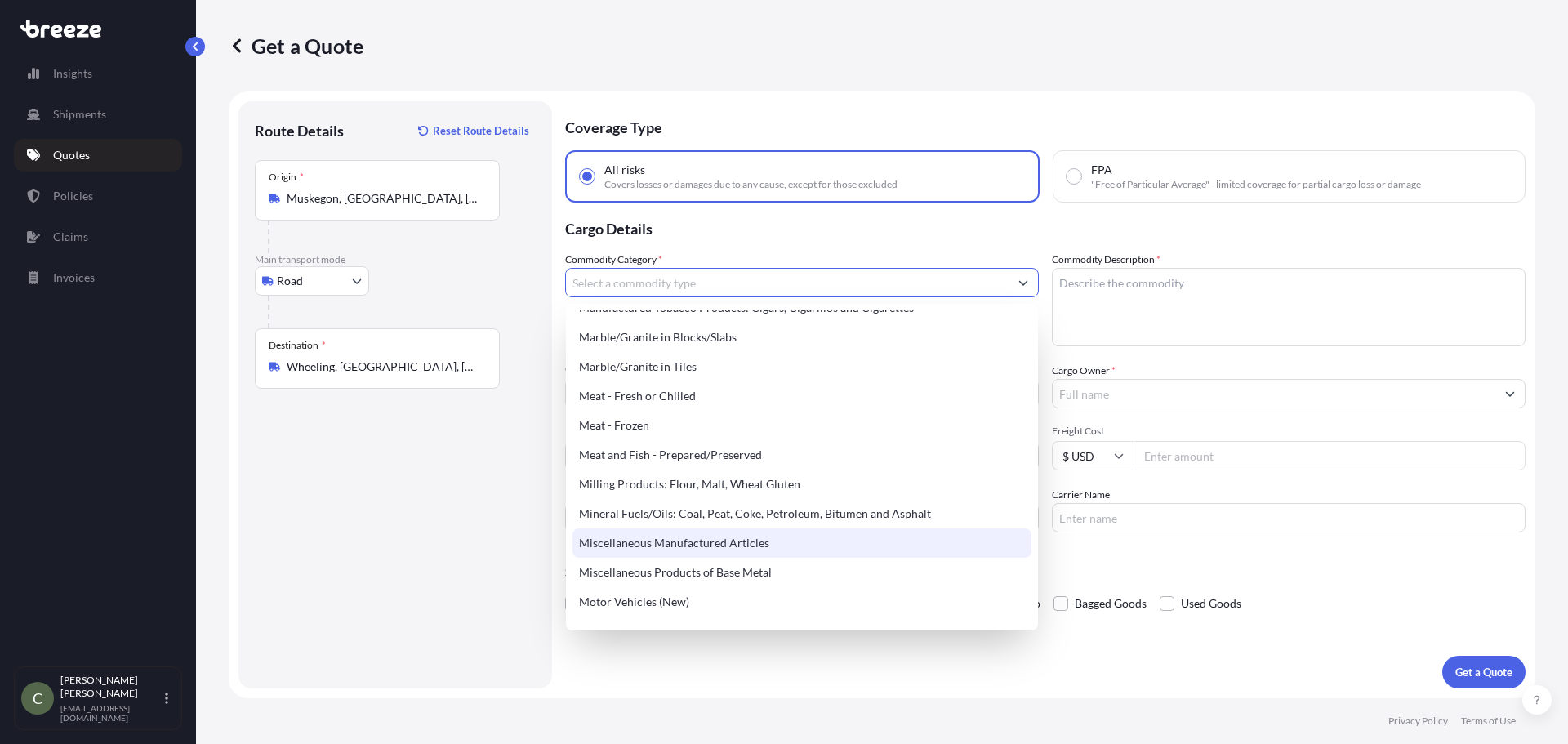
click at [687, 546] on div "Miscellaneous Manufactured Articles" at bounding box center [802, 543] width 459 height 30
type input "Miscellaneous Manufactured Articles"
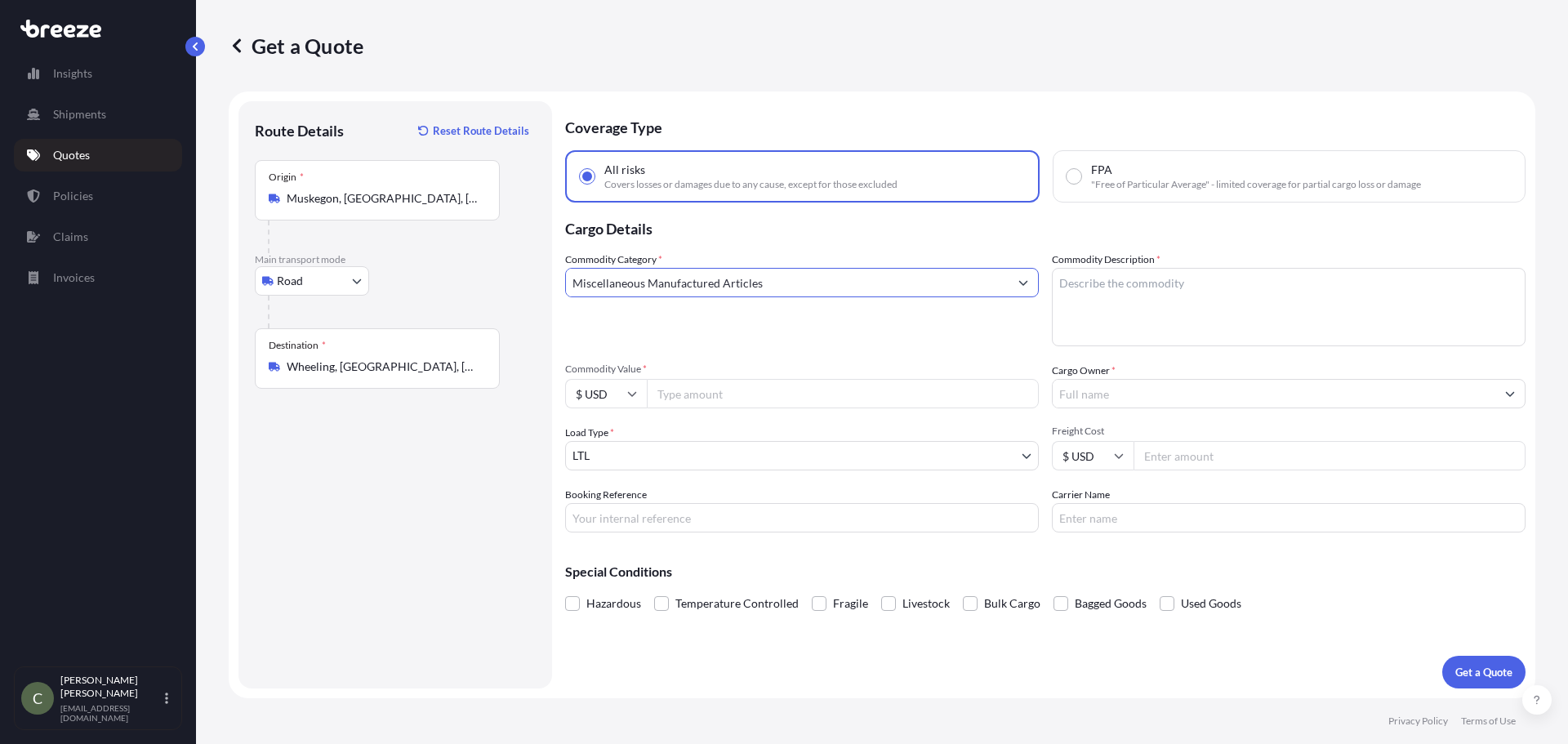
click at [1126, 283] on textarea "Commodity Description *" at bounding box center [1289, 307] width 473 height 78
type textarea "Wood Desks"
click at [864, 395] on input "Commodity Value *" at bounding box center [843, 393] width 392 height 30
type input "13675"
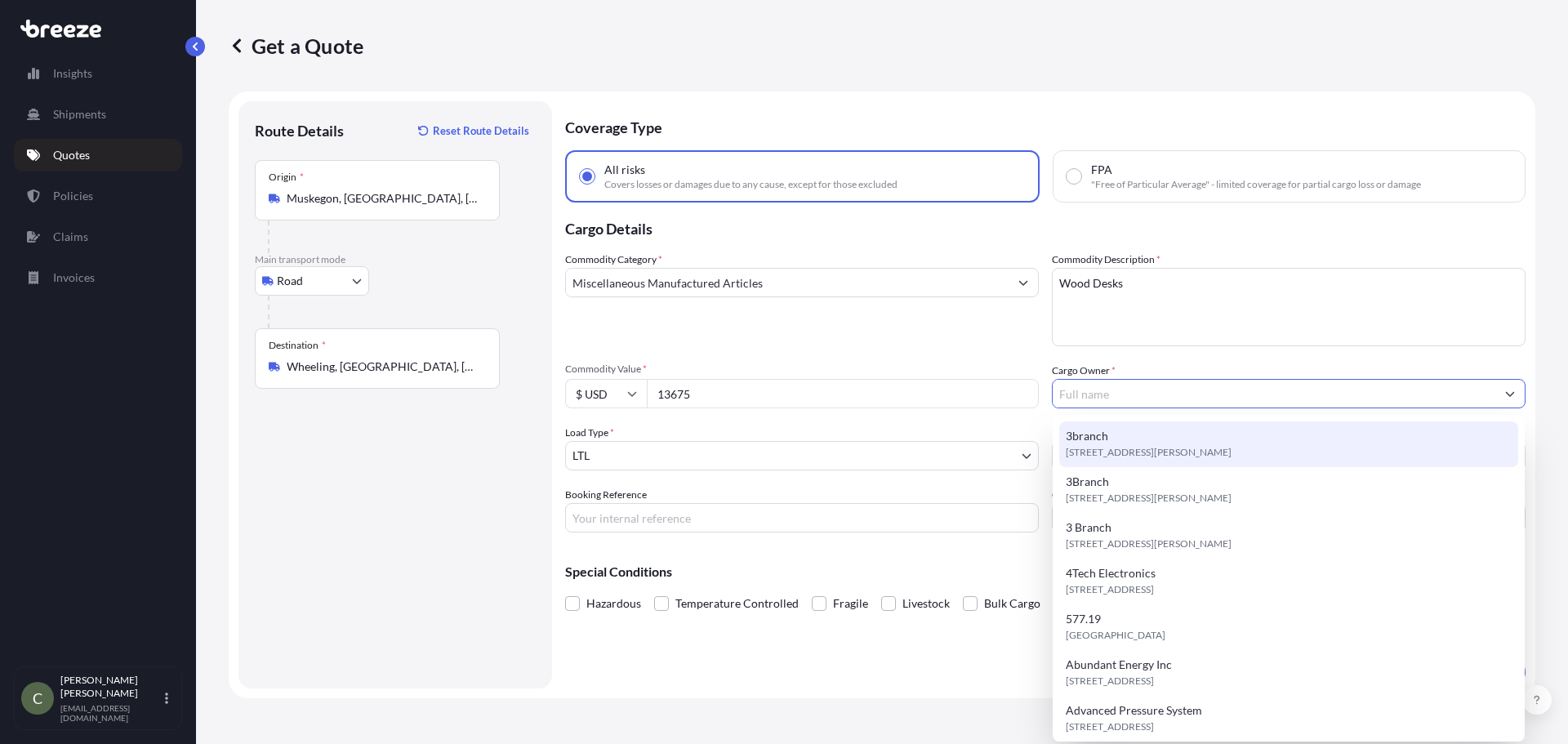
click at [1131, 453] on span "[STREET_ADDRESS][PERSON_NAME]" at bounding box center [1148, 452] width 166 height 16
type input "3branch"
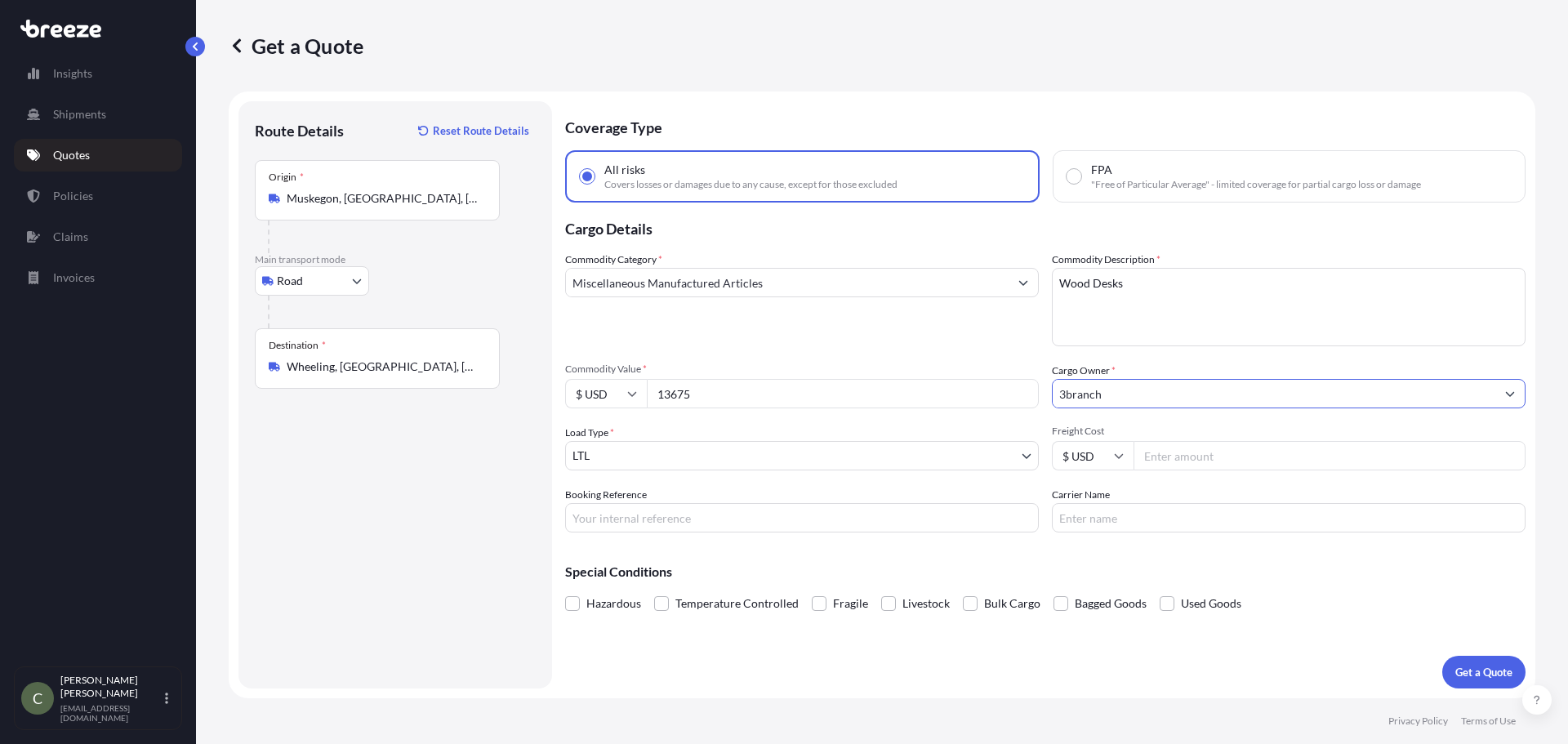
click at [1165, 464] on input "Freight Cost" at bounding box center [1330, 455] width 392 height 30
type input "274.59"
click at [1482, 680] on button "Get a Quote" at bounding box center [1484, 672] width 83 height 32
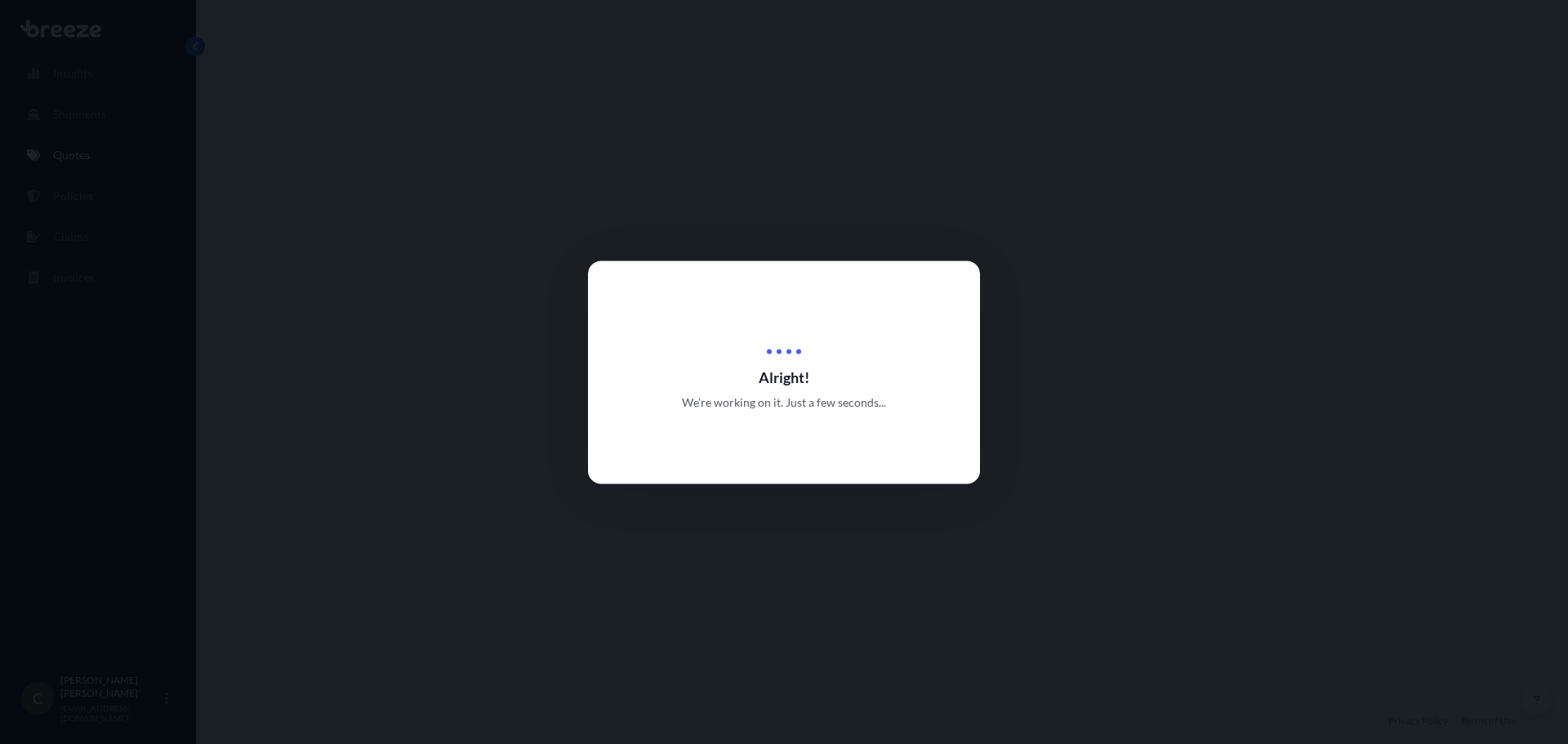
select select "Road"
select select "1"
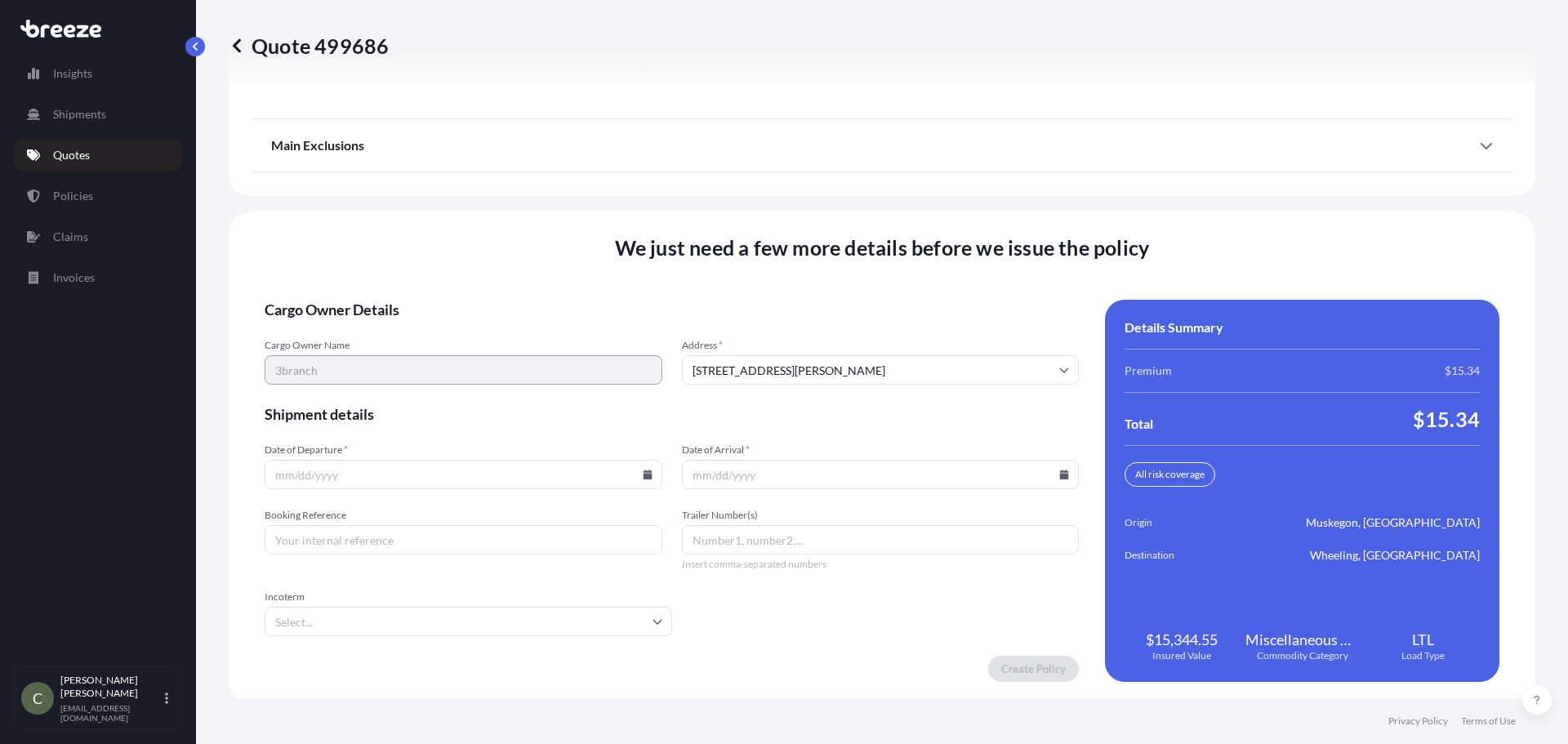
scroll to position [2108, 0]
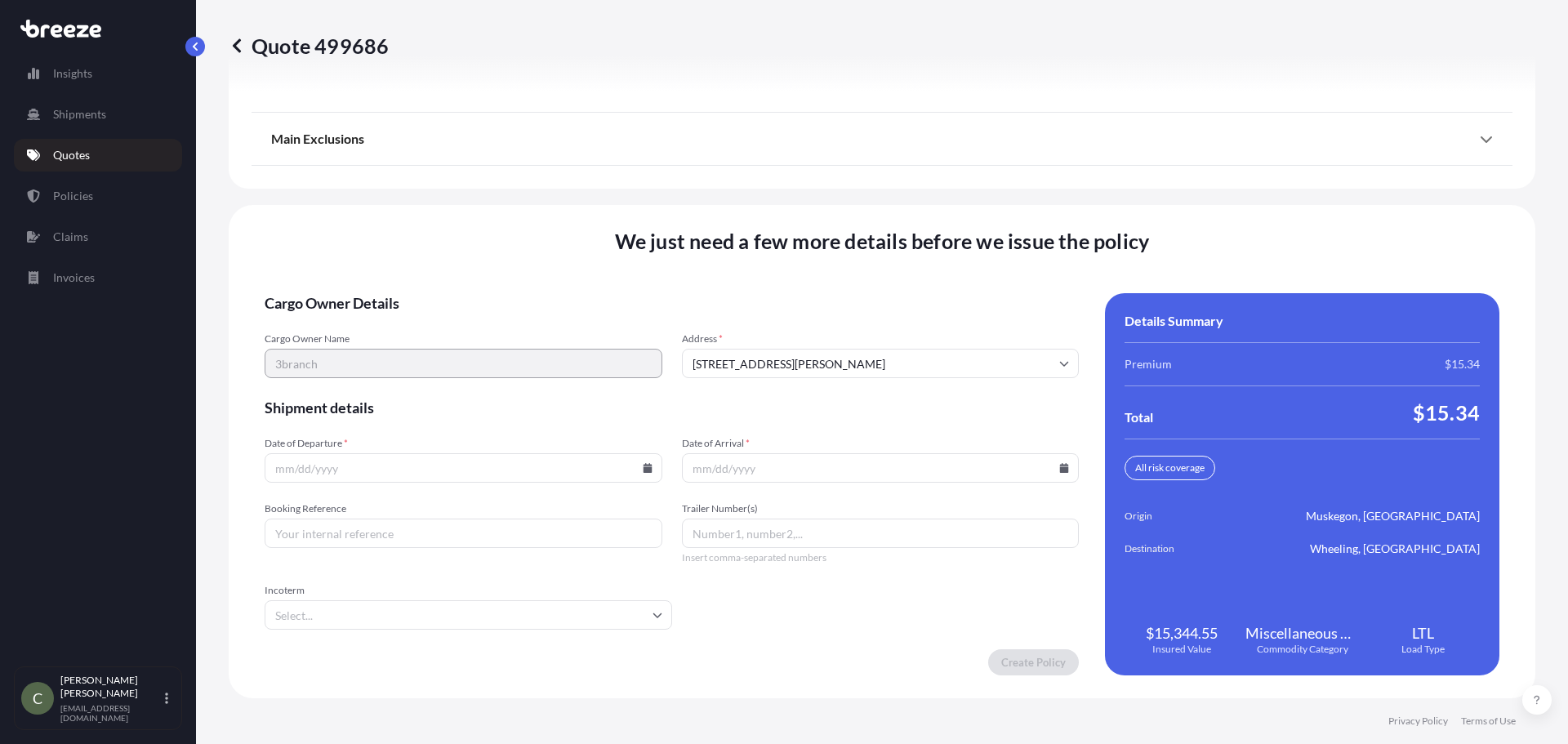
click at [643, 464] on icon at bounding box center [648, 468] width 10 height 10
click at [381, 358] on button "23" at bounding box center [385, 353] width 26 height 26
type input "[DATE]"
click at [1060, 470] on icon at bounding box center [1064, 468] width 9 height 10
click at [838, 351] on button "24" at bounding box center [836, 353] width 26 height 26
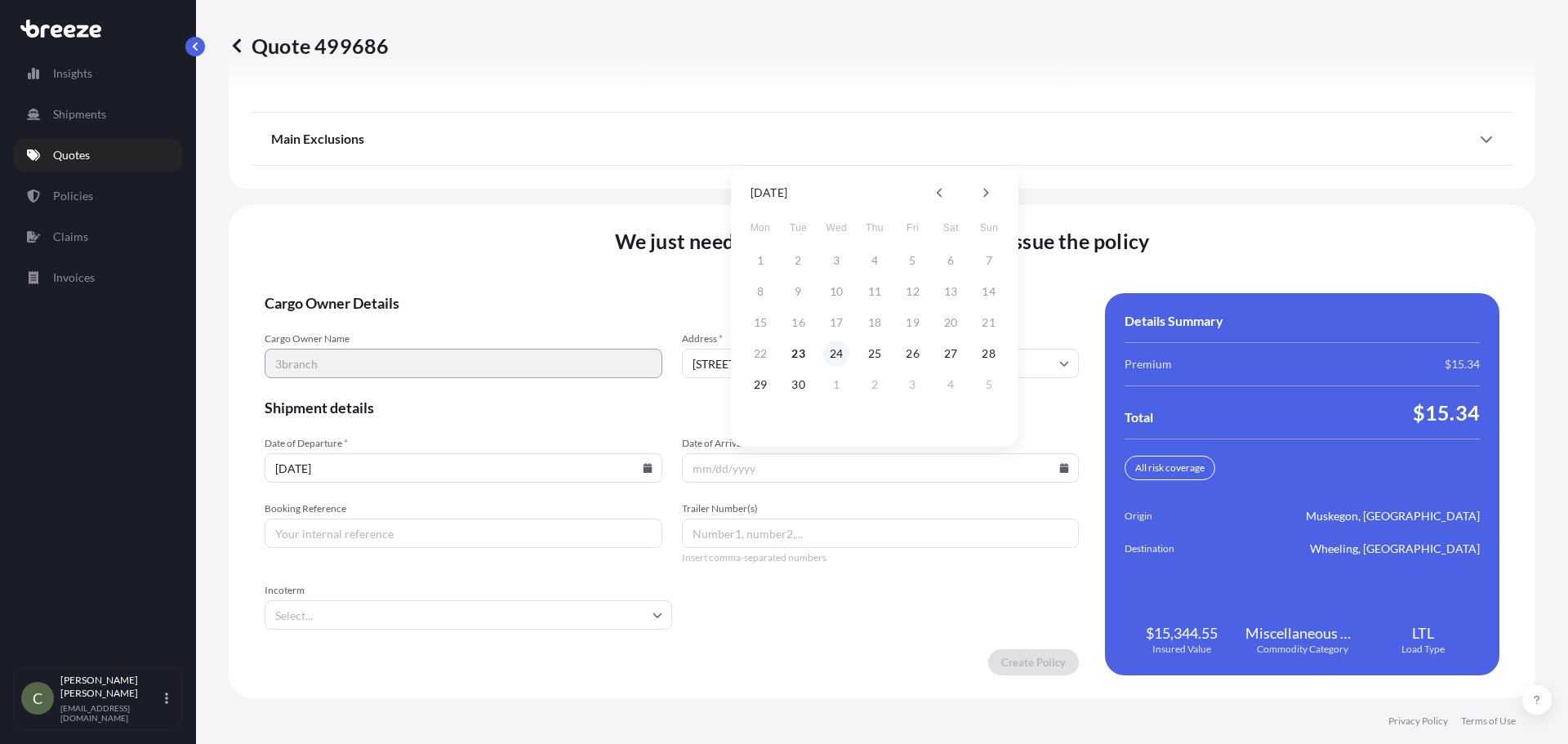
type input "[DATE]"
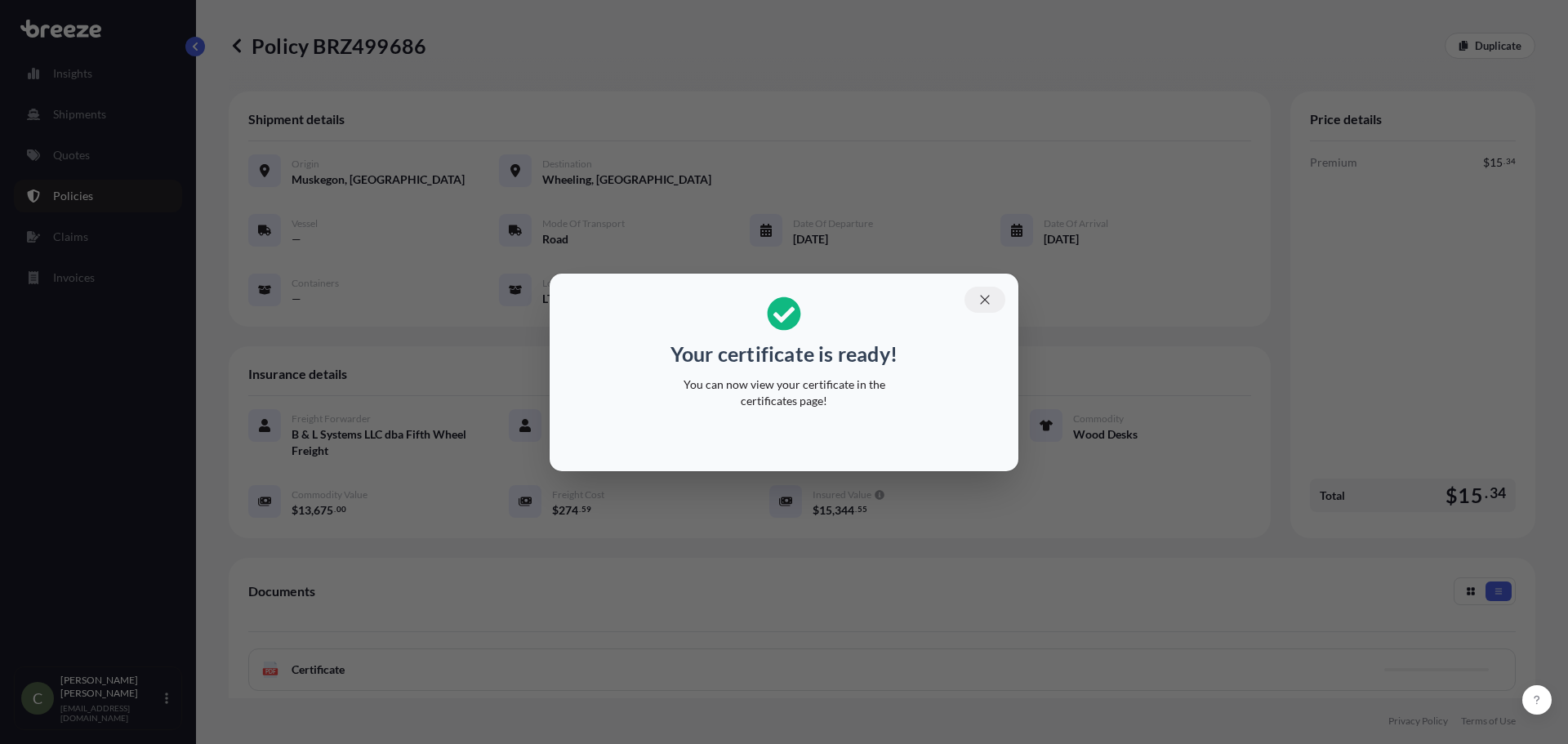
click at [982, 301] on icon "button" at bounding box center [984, 299] width 9 height 9
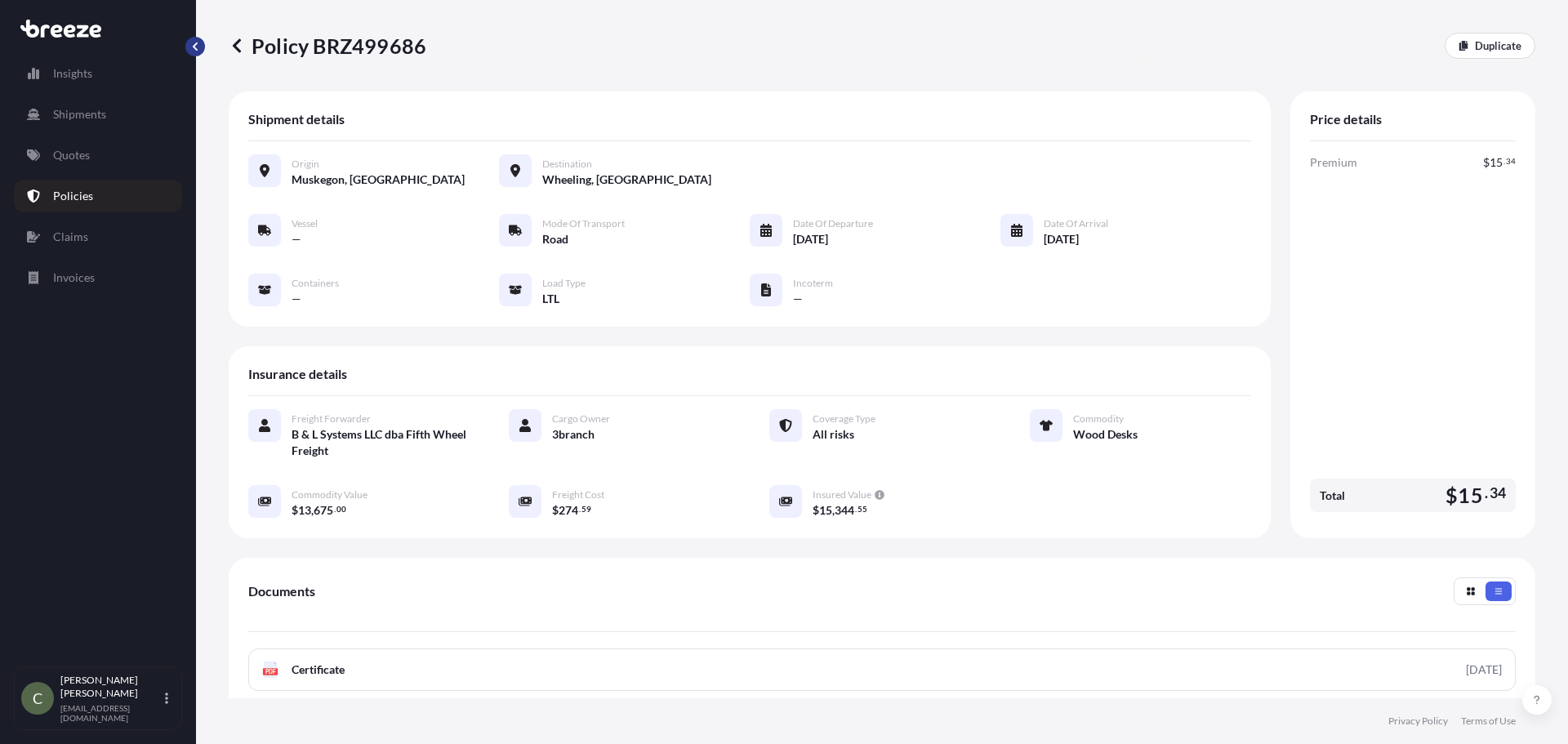
click at [191, 38] on button "button" at bounding box center [195, 46] width 20 height 20
